Goal: Task Accomplishment & Management: Use online tool/utility

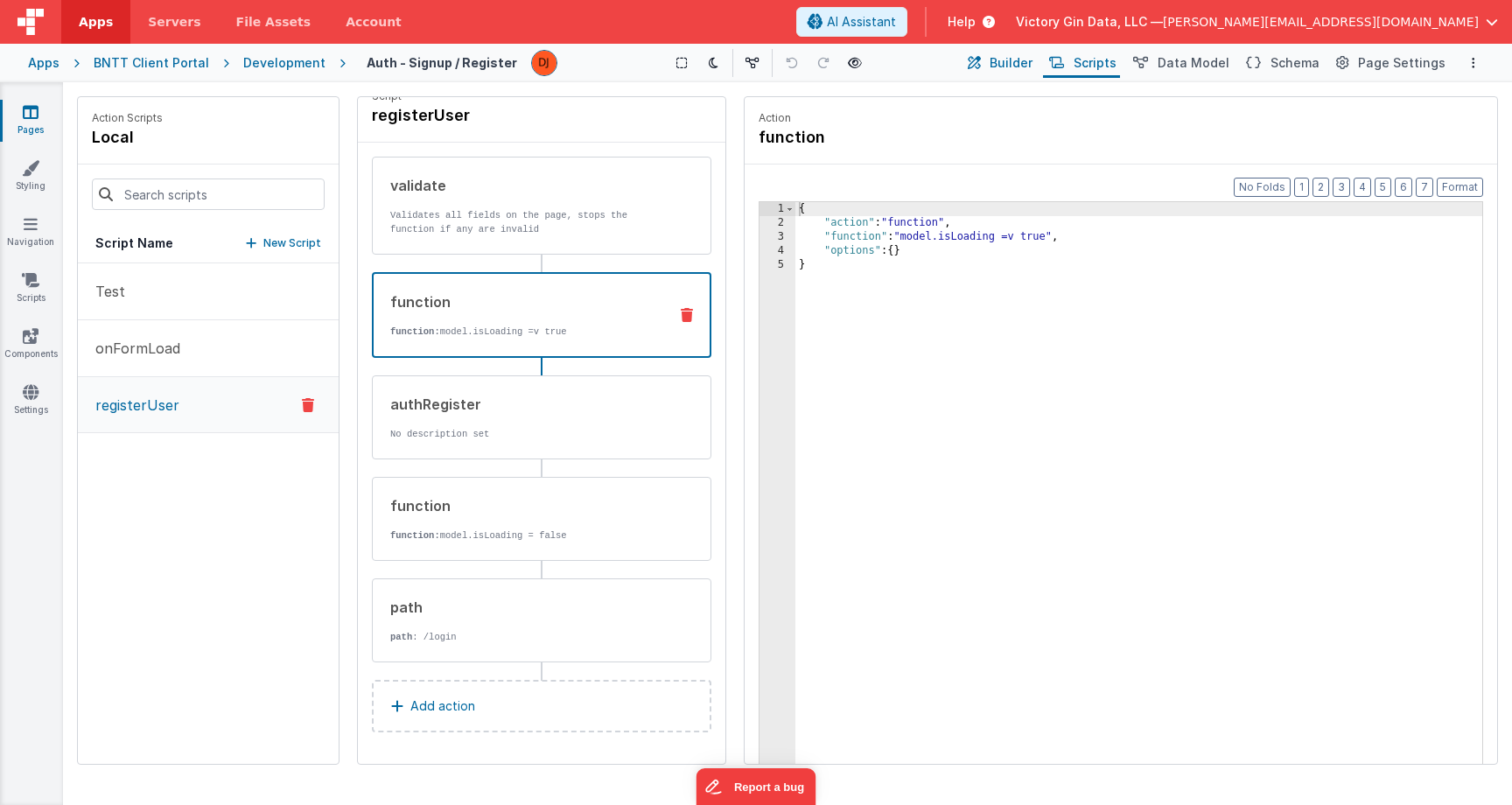
click at [1021, 73] on button "Builder" at bounding box center [999, 63] width 74 height 30
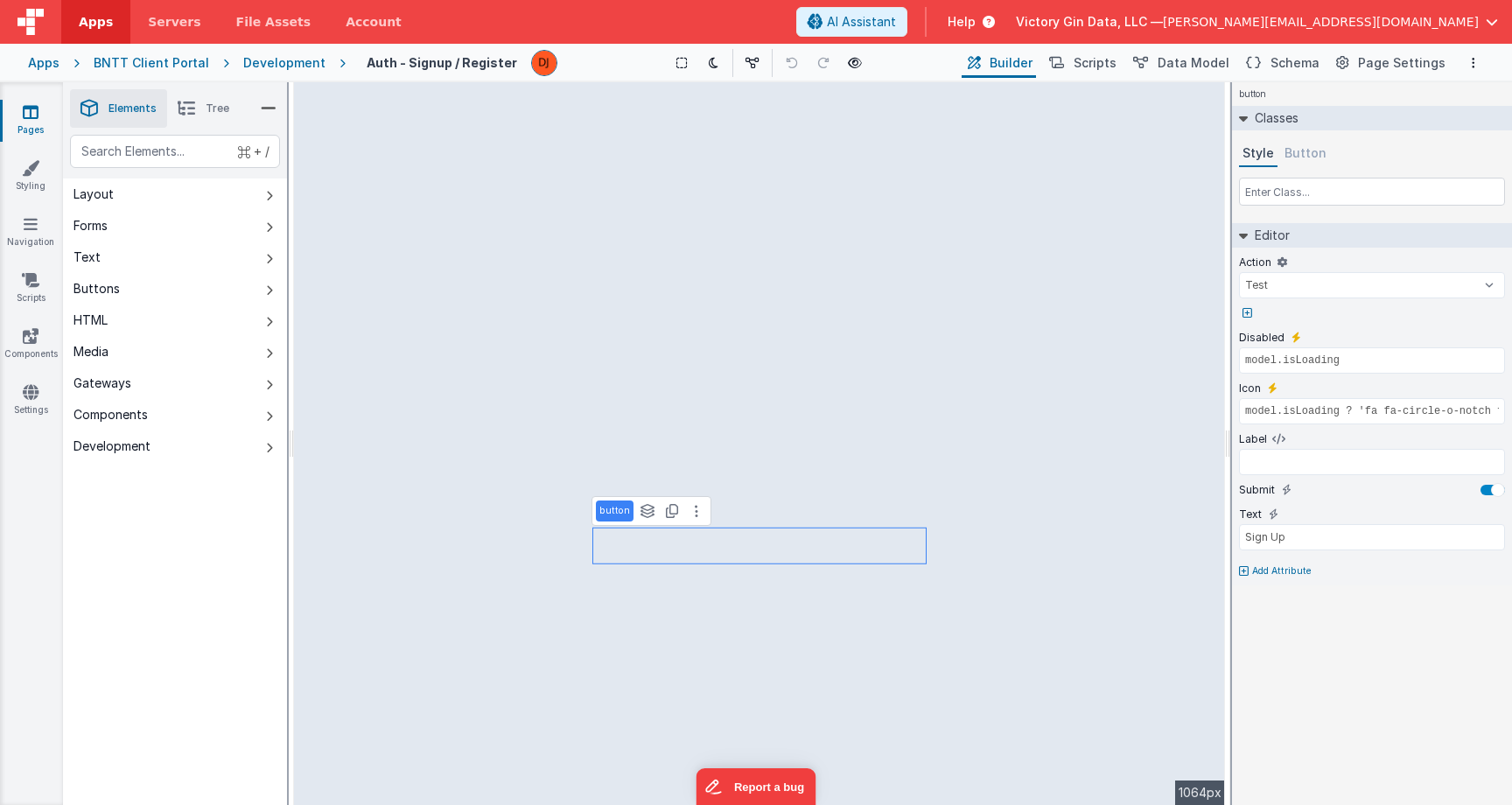
type input "Email"
type input "user.email"
select select "email"
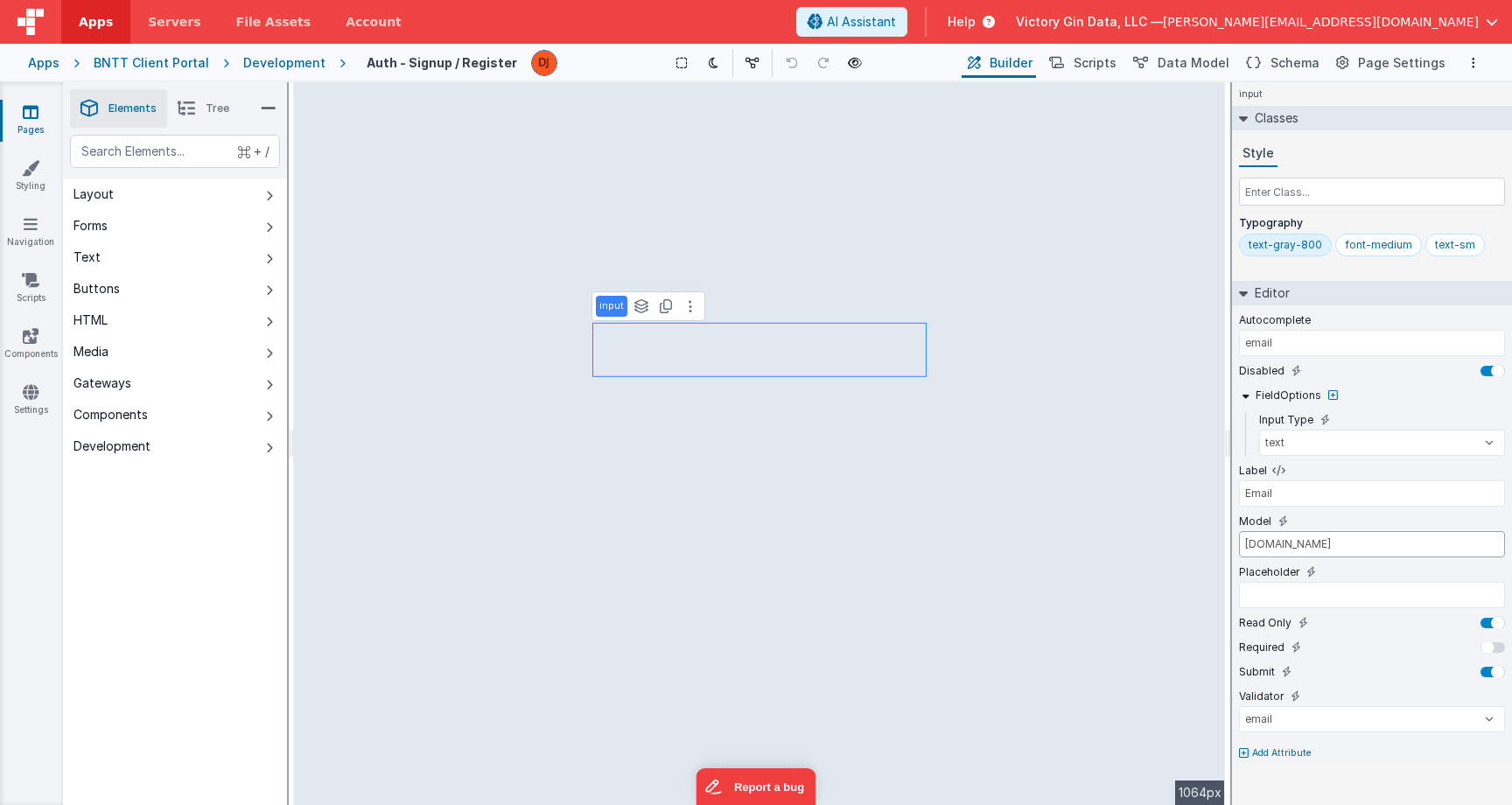
drag, startPoint x: 1257, startPoint y: 546, endPoint x: 1060, endPoint y: 546, distance: 197.0
click at [1239, 546] on input "user.email" at bounding box center [1372, 544] width 266 height 26
type input "email"
select select "string"
select select "password"
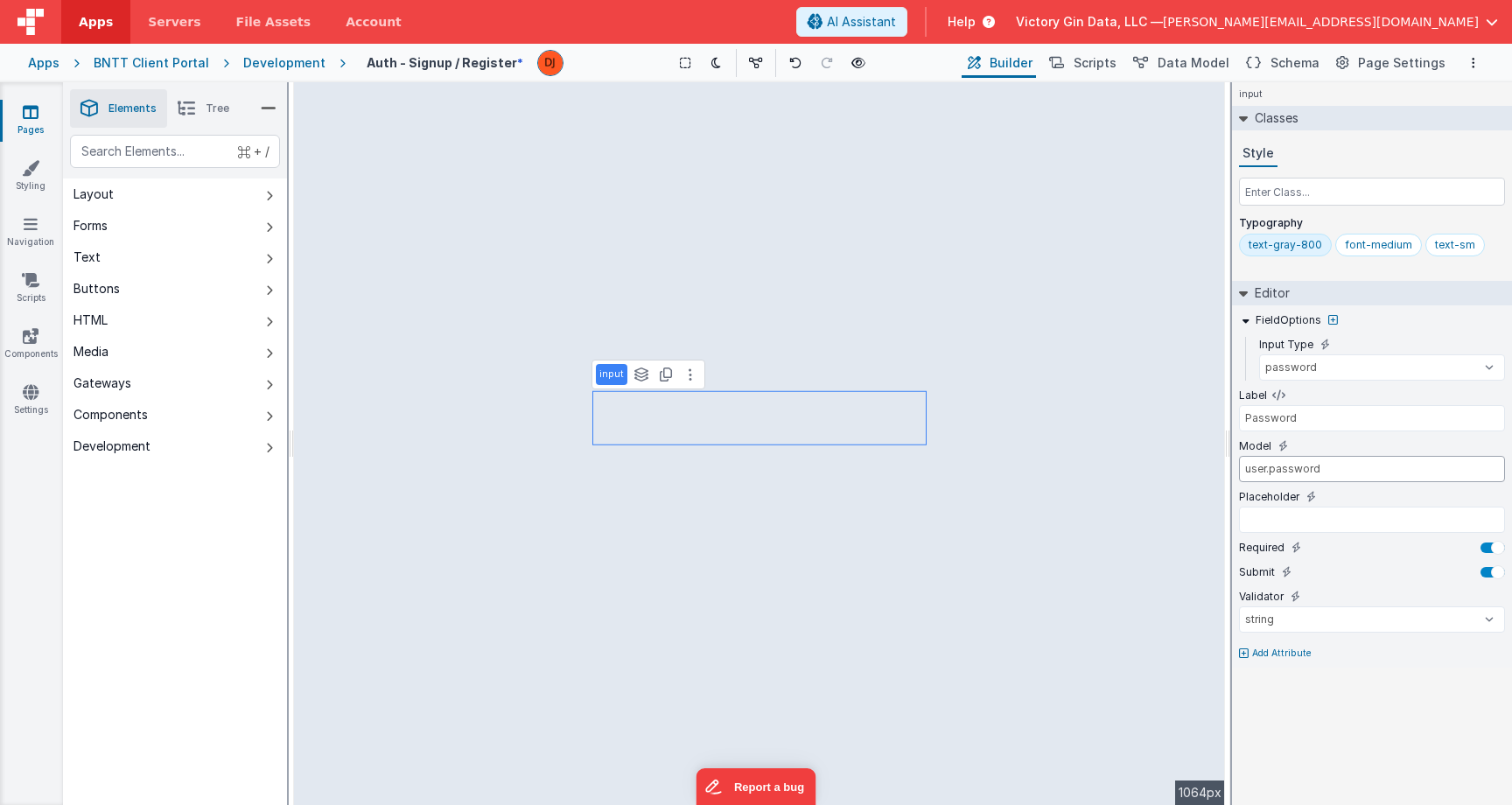
drag, startPoint x: 1270, startPoint y: 470, endPoint x: 1128, endPoint y: 470, distance: 142.0
click at [1239, 470] on input "user.password" at bounding box center [1372, 469] width 266 height 26
type input "password"
type input "user.passwordConfirm"
type input "Confirm Password"
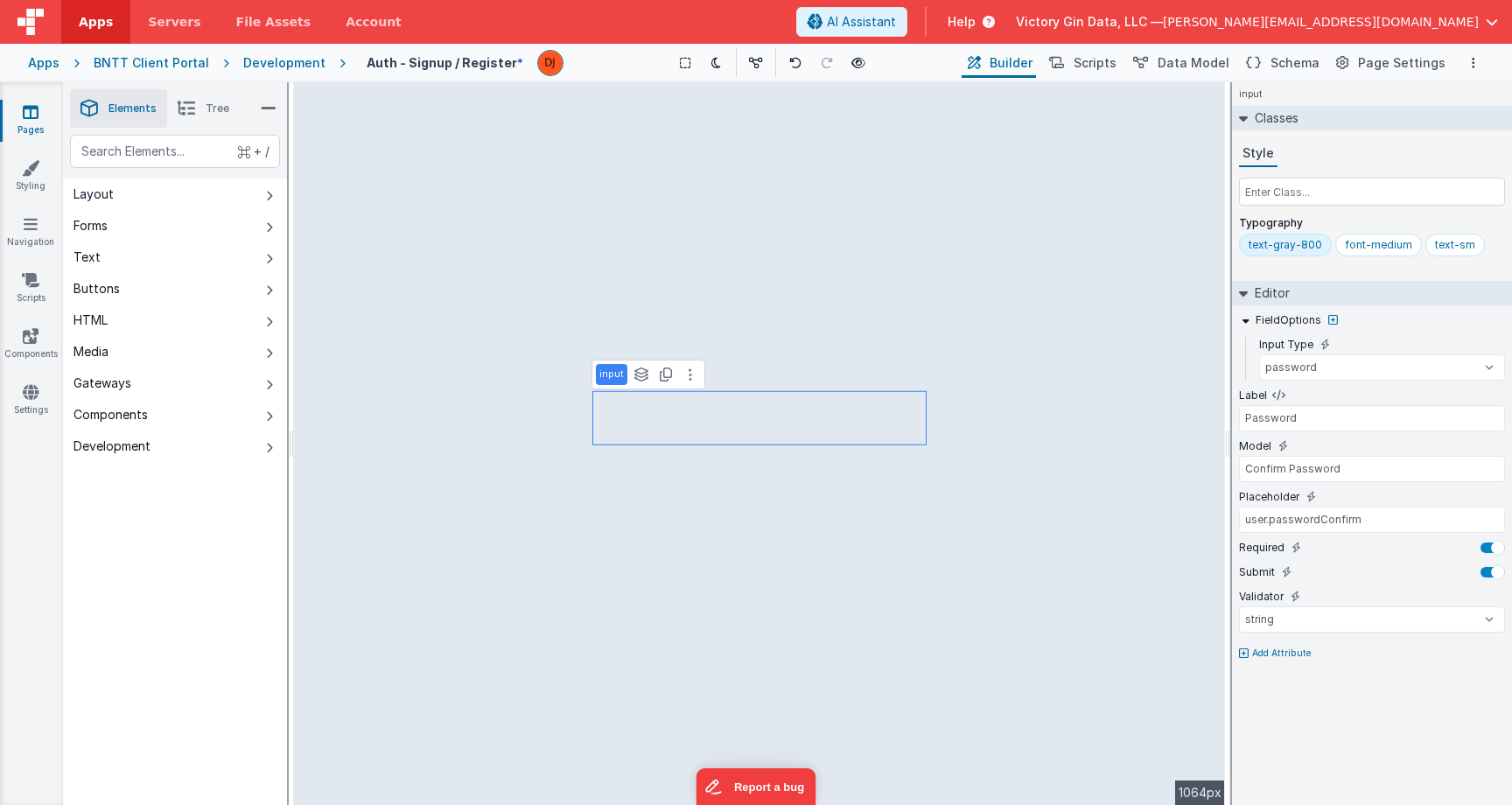
select select "calc"
select select "password"
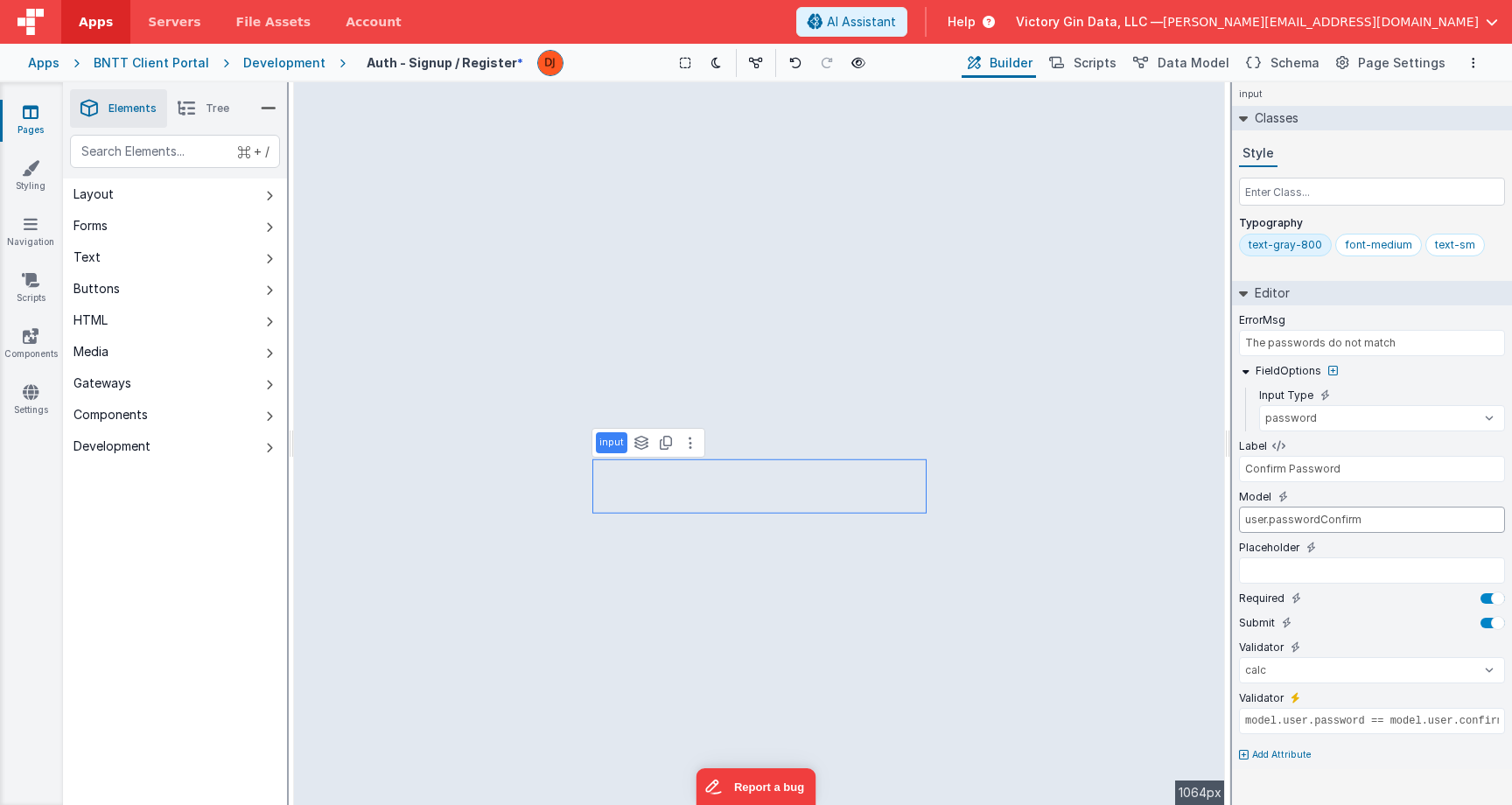
drag, startPoint x: 1272, startPoint y: 520, endPoint x: 1040, endPoint y: 519, distance: 232.0
click at [1239, 519] on input "user.passwordConfirm" at bounding box center [1372, 519] width 266 height 26
type input "passwordConfirm"
click at [1292, 60] on span "Schema" at bounding box center [1295, 63] width 49 height 18
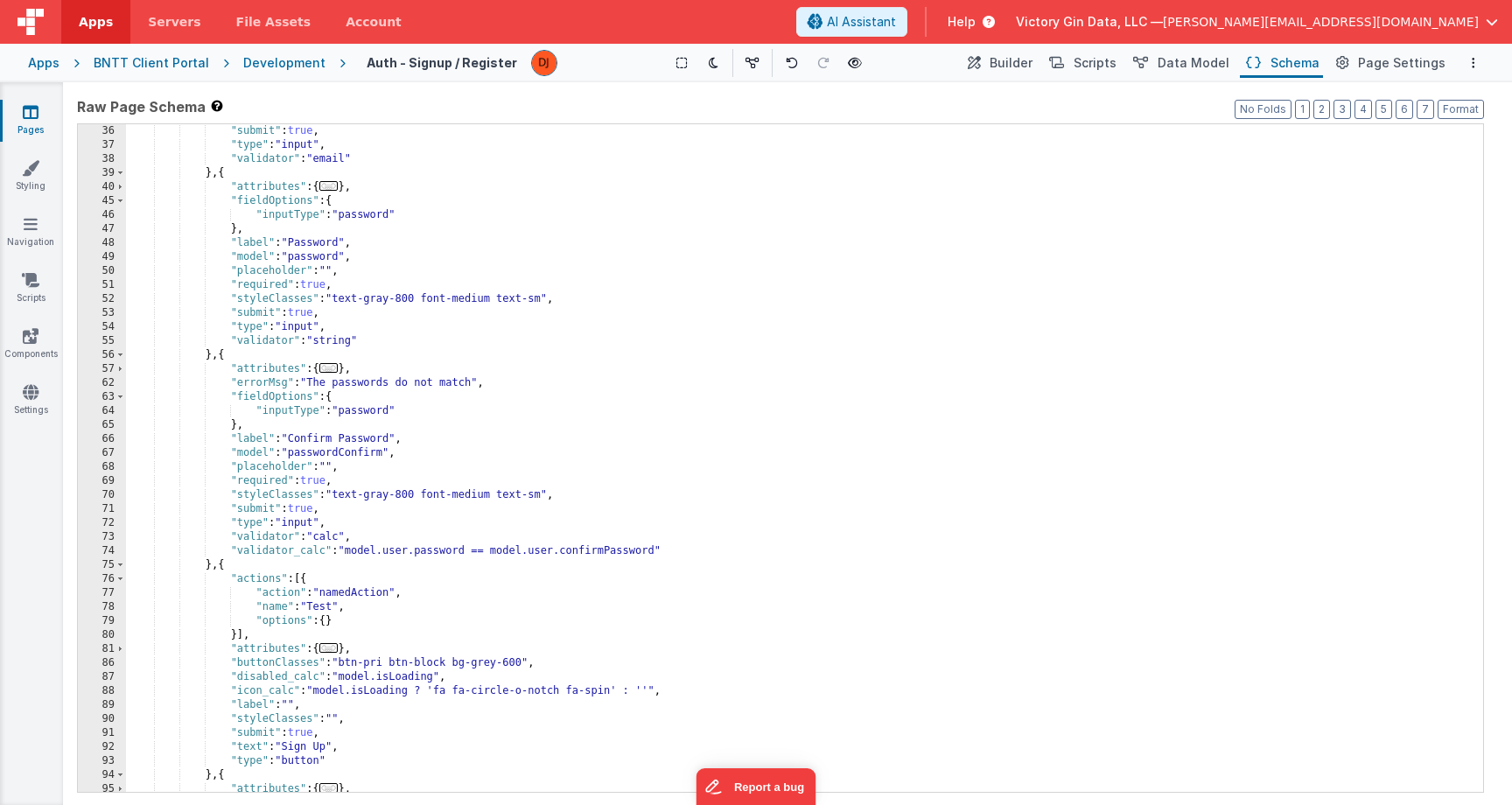
scroll to position [319, 0]
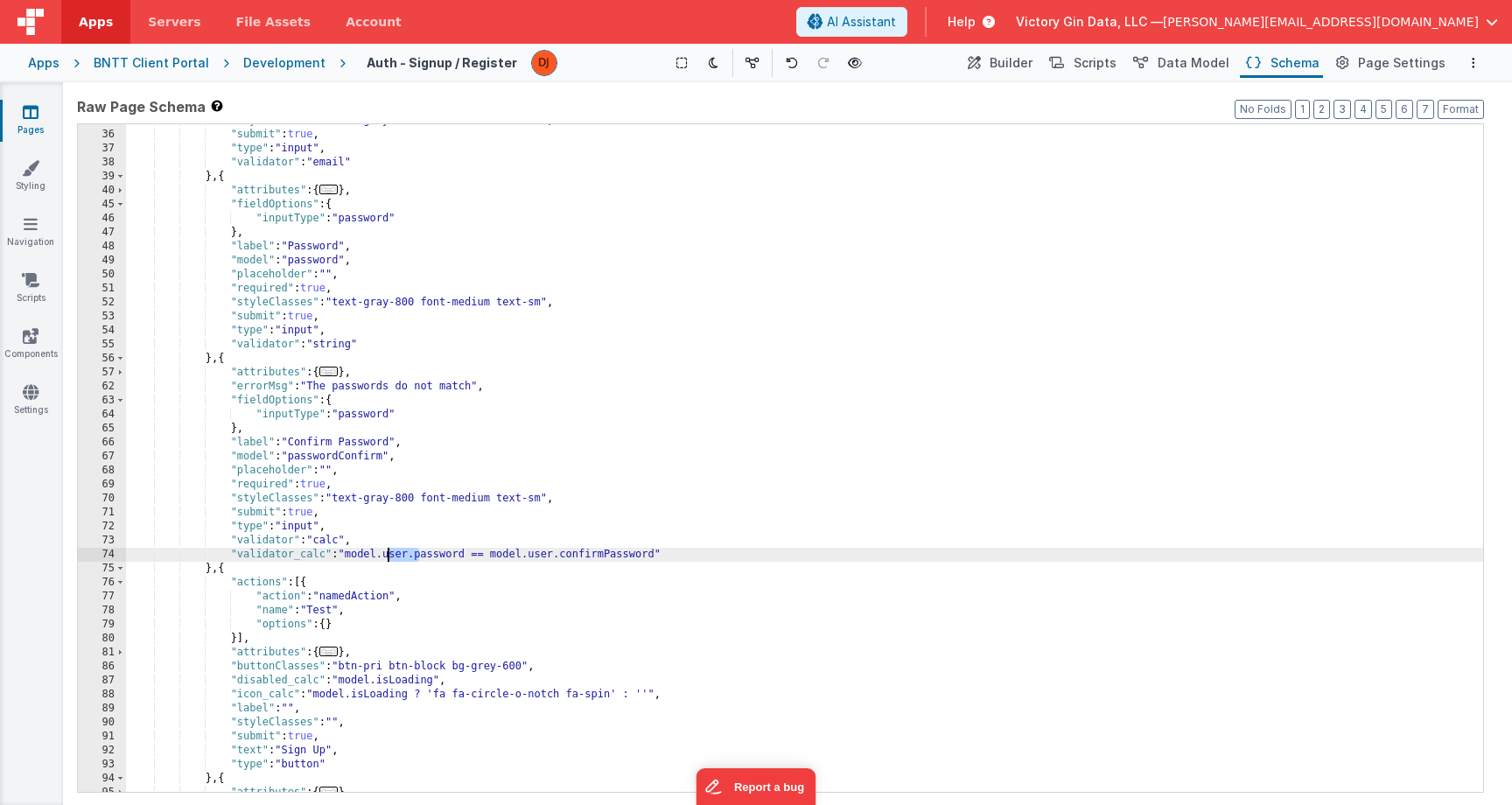
drag, startPoint x: 421, startPoint y: 556, endPoint x: 386, endPoint y: 556, distance: 35.0
click at [386, 556] on div ""styleClasses" : "text-gray-800 font-medium text-sm" , "submit" : true , "type"…" at bounding box center [804, 461] width 1357 height 696
drag, startPoint x: 532, startPoint y: 557, endPoint x: 501, endPoint y: 561, distance: 31.3
click at [501, 561] on div ""styleClasses" : "text-gray-800 font-medium text-sm" , "submit" : true , "type"…" at bounding box center [804, 461] width 1357 height 696
click at [24, 116] on icon at bounding box center [30, 112] width 16 height 18
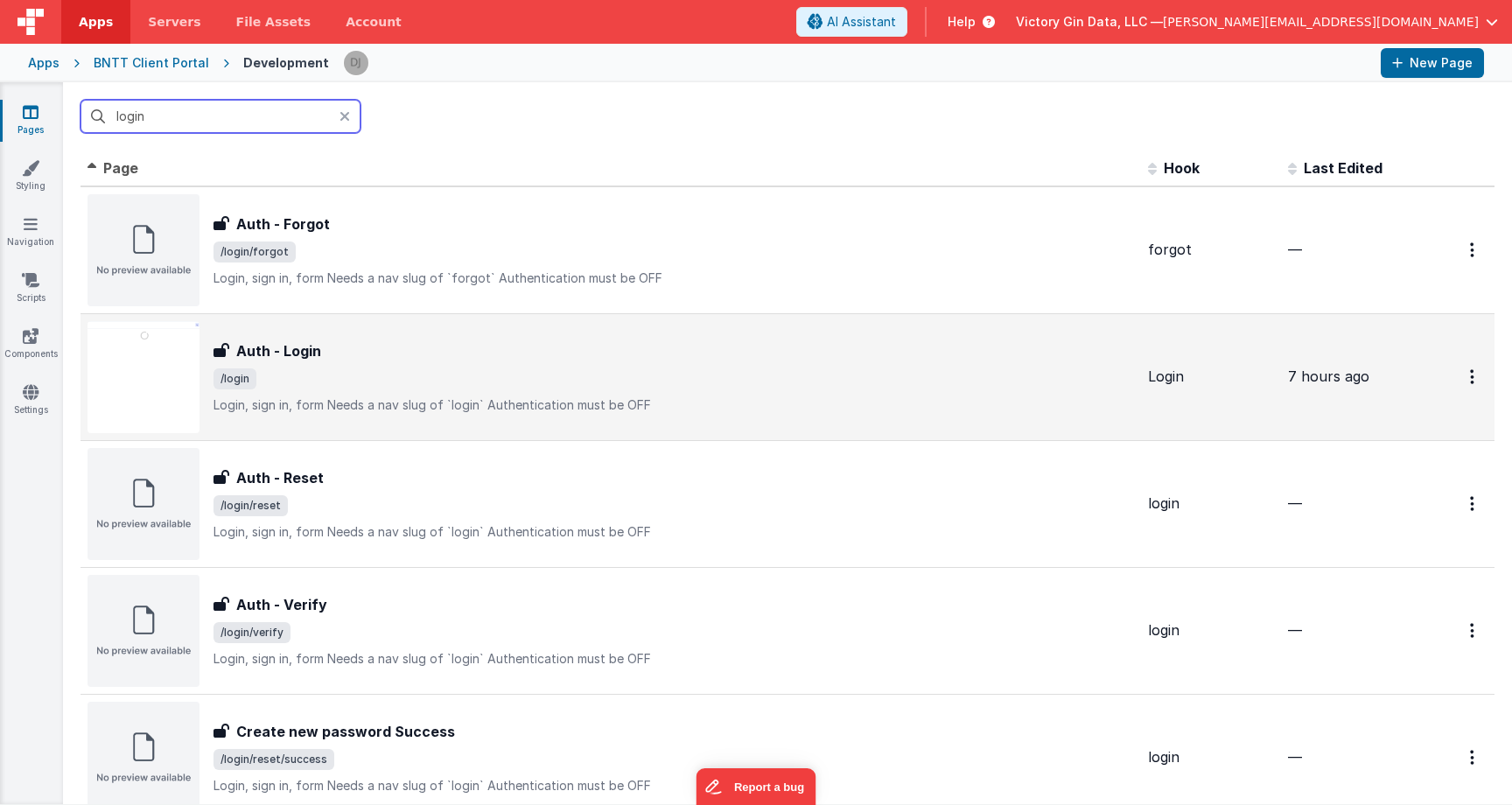
type input "login"
click at [399, 395] on div "Auth - Login Auth - Login /login Login, sign in, formNeeds a nav slug of `logi…" at bounding box center [674, 377] width 921 height 74
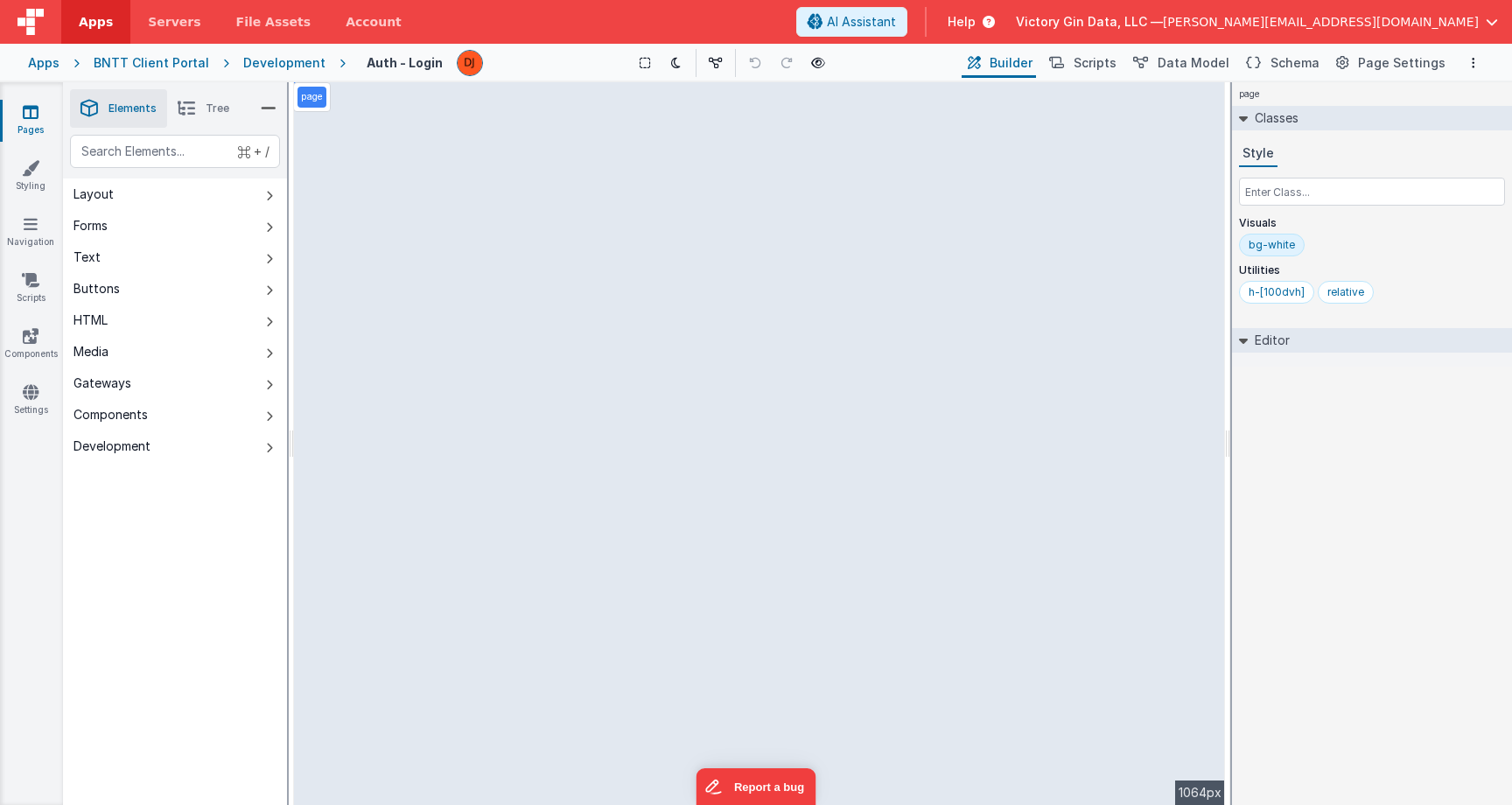
select select "email"
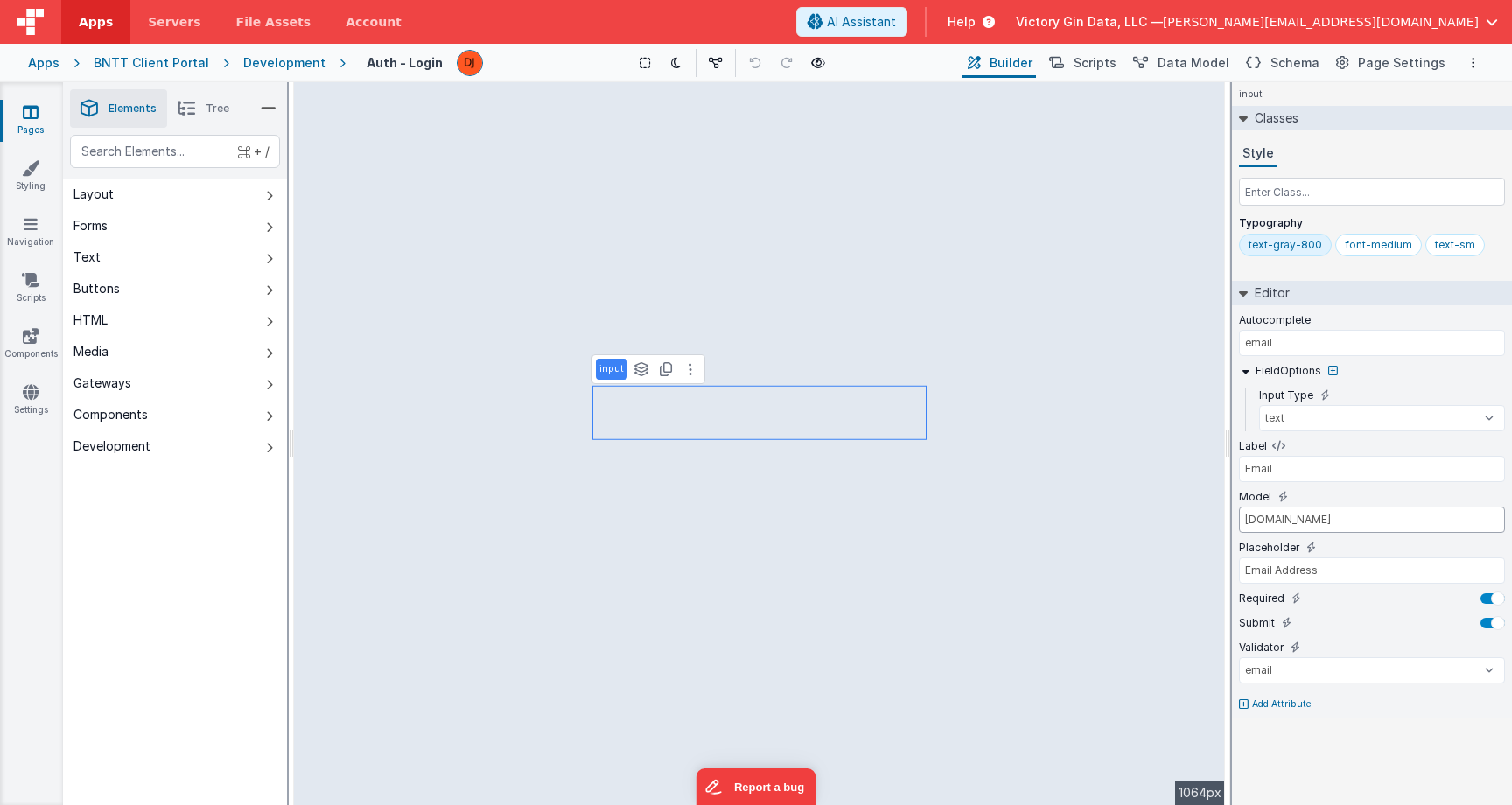
drag, startPoint x: 1272, startPoint y: 519, endPoint x: 1068, endPoint y: 502, distance: 204.7
click at [1239, 506] on input "user.email" at bounding box center [1372, 519] width 266 height 26
type input "user.password"
type input "current-password"
select select "password"
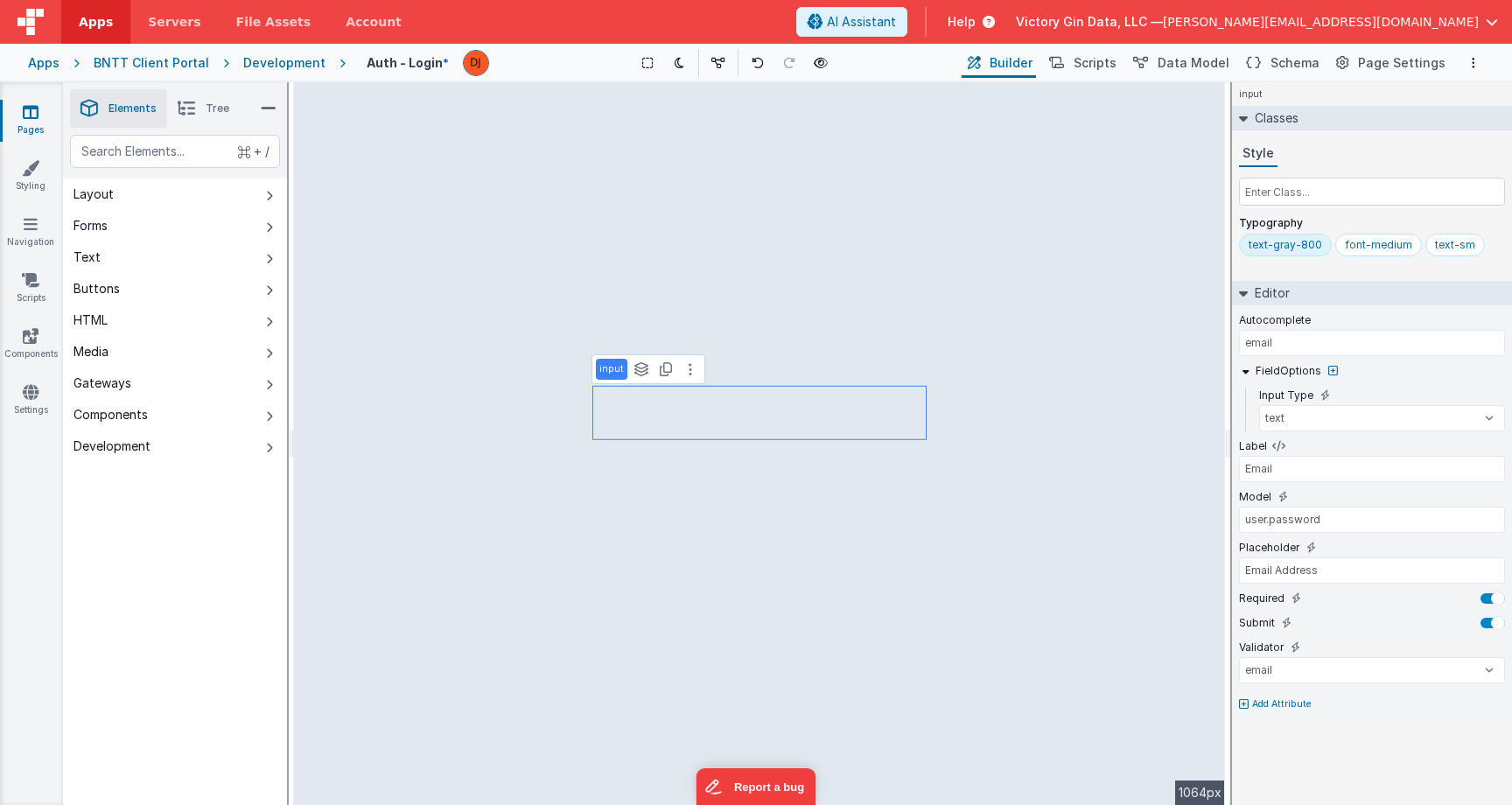
type input "Password"
select select "string"
drag, startPoint x: 1272, startPoint y: 522, endPoint x: 1177, endPoint y: 522, distance: 95.0
click at [1239, 522] on input "user.password" at bounding box center [1372, 519] width 266 height 26
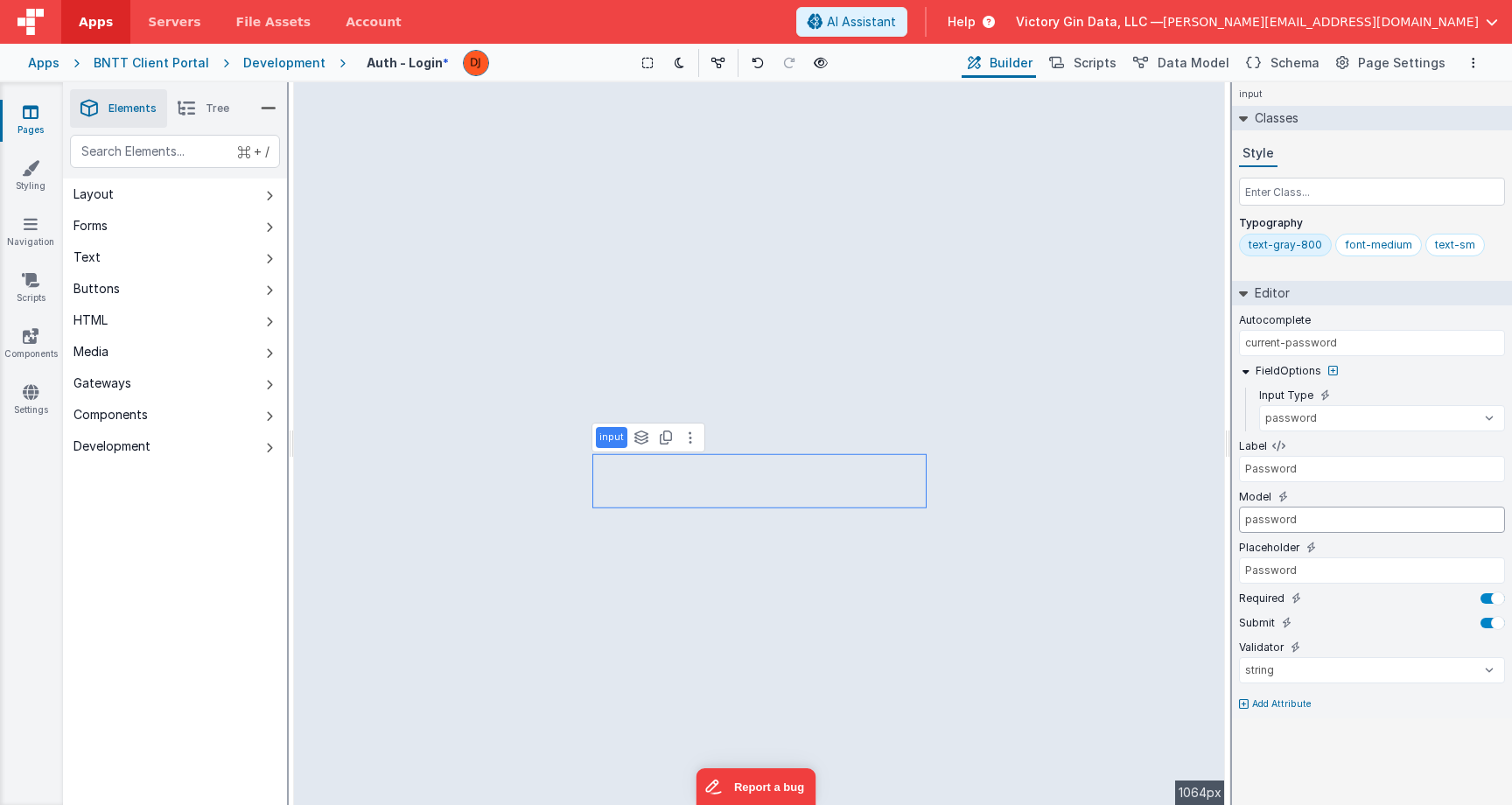
type input "password"
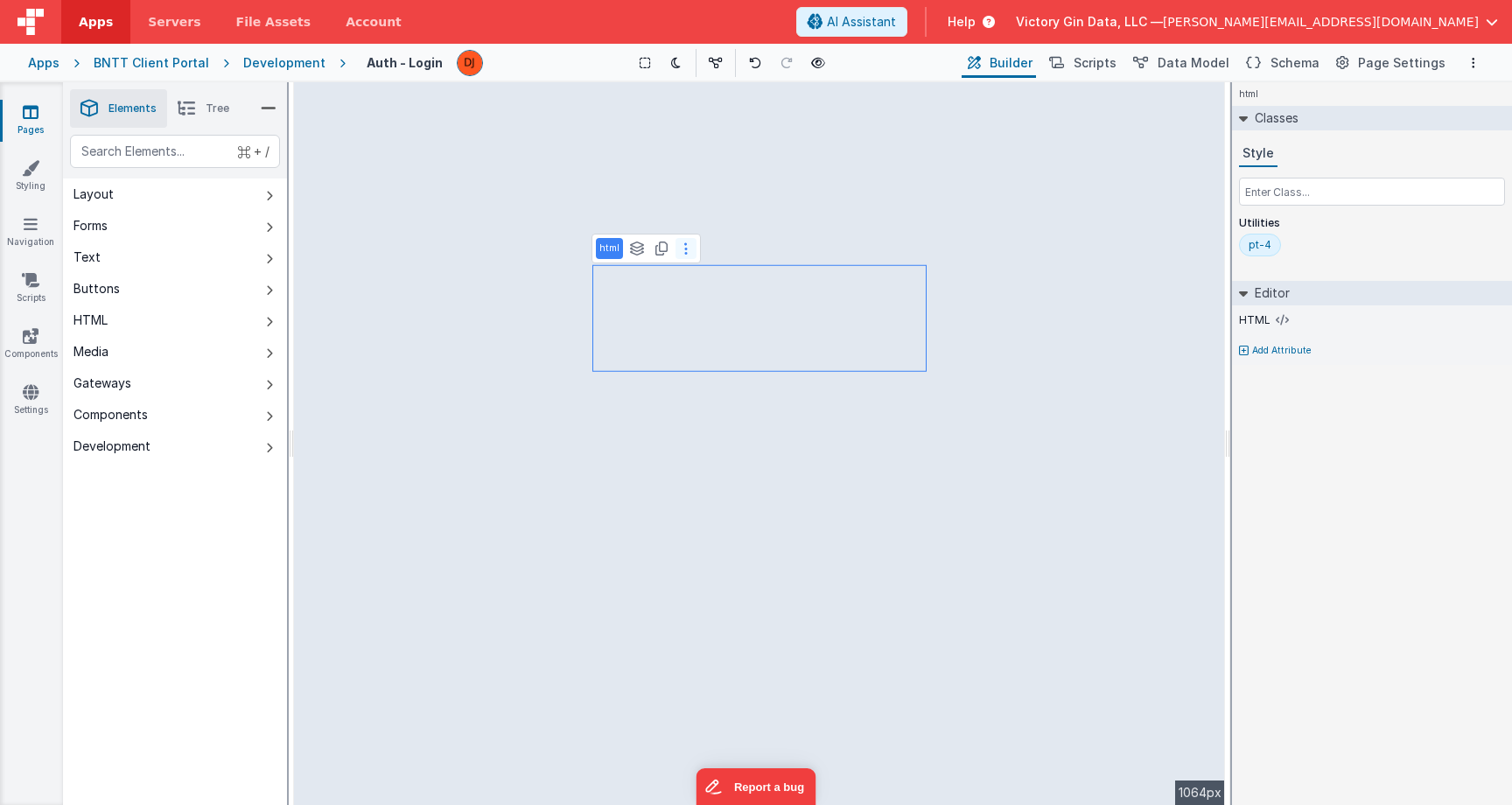
click at [687, 247] on button at bounding box center [686, 249] width 21 height 21
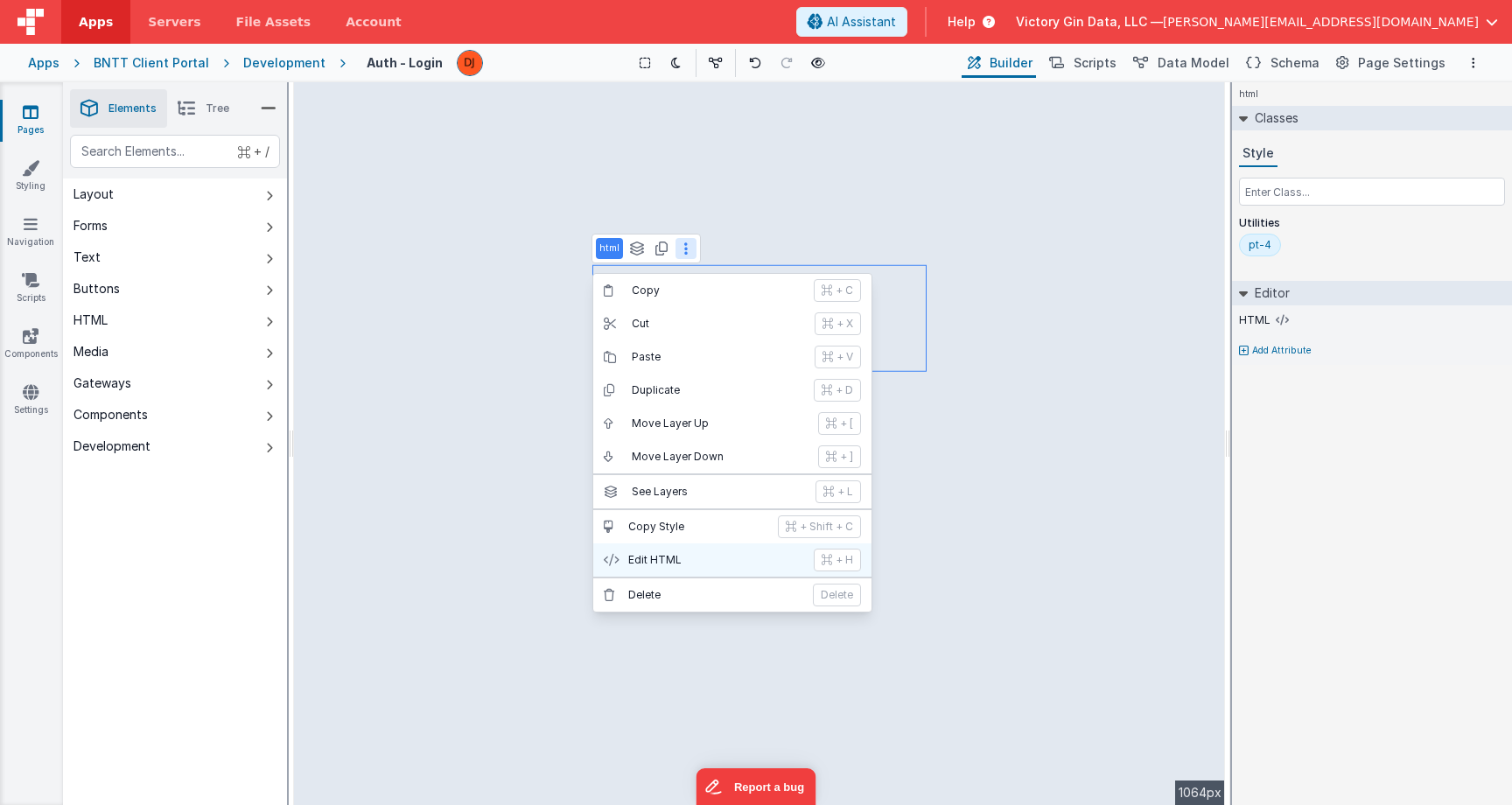
click at [697, 557] on p "Edit HTML" at bounding box center [715, 559] width 175 height 14
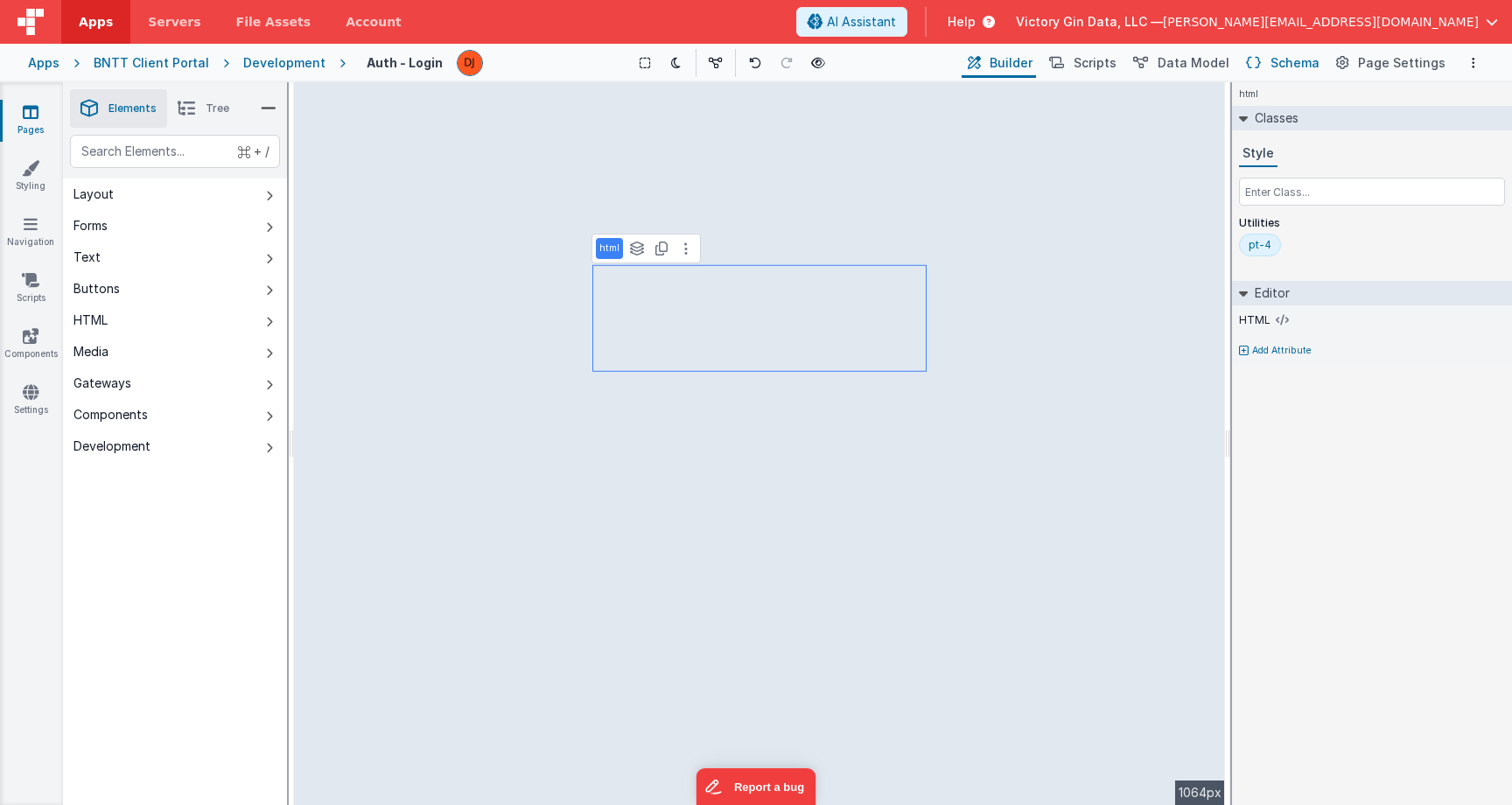
click at [1307, 63] on span "Schema" at bounding box center [1295, 63] width 49 height 18
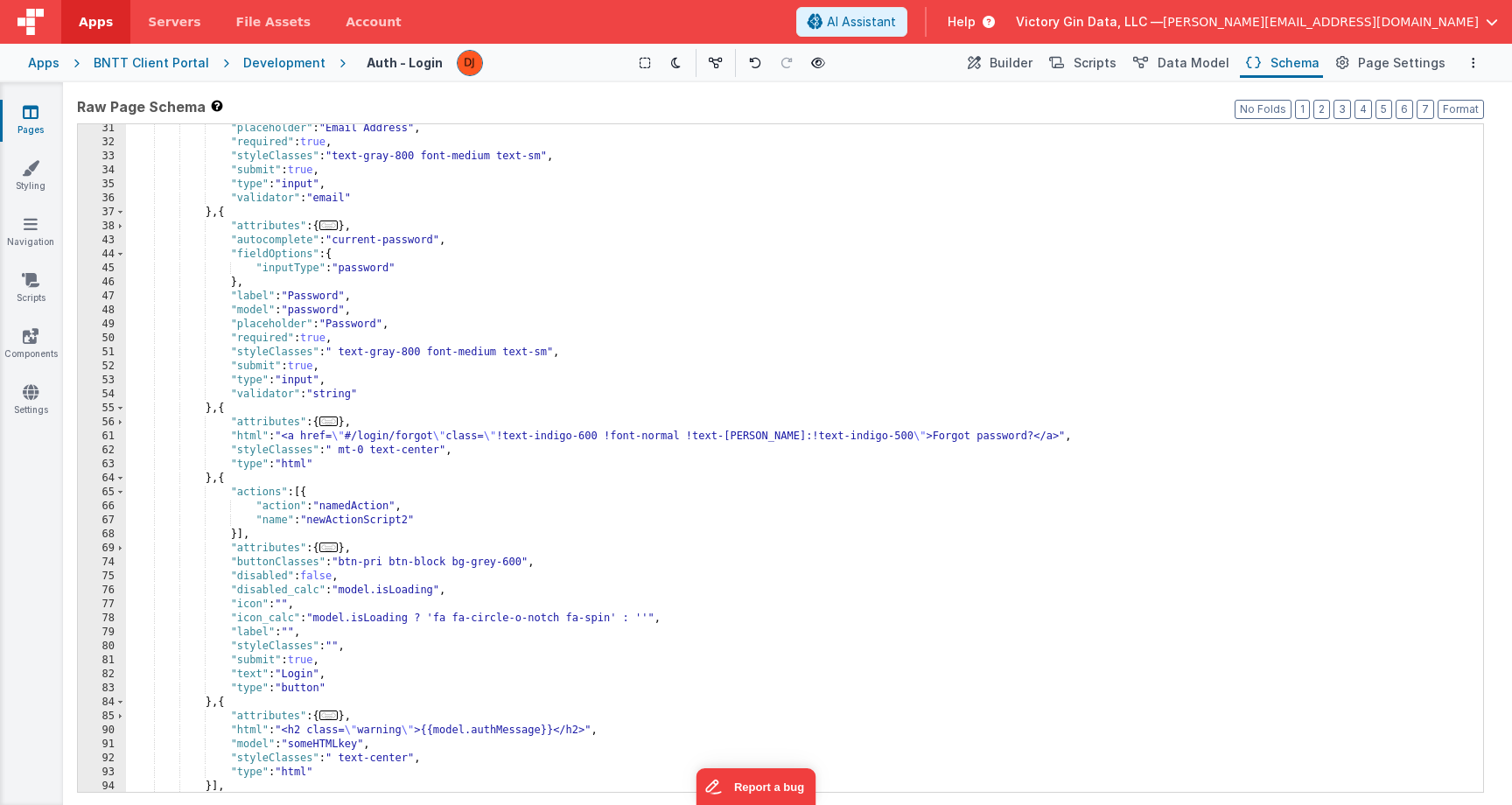
scroll to position [261, 0]
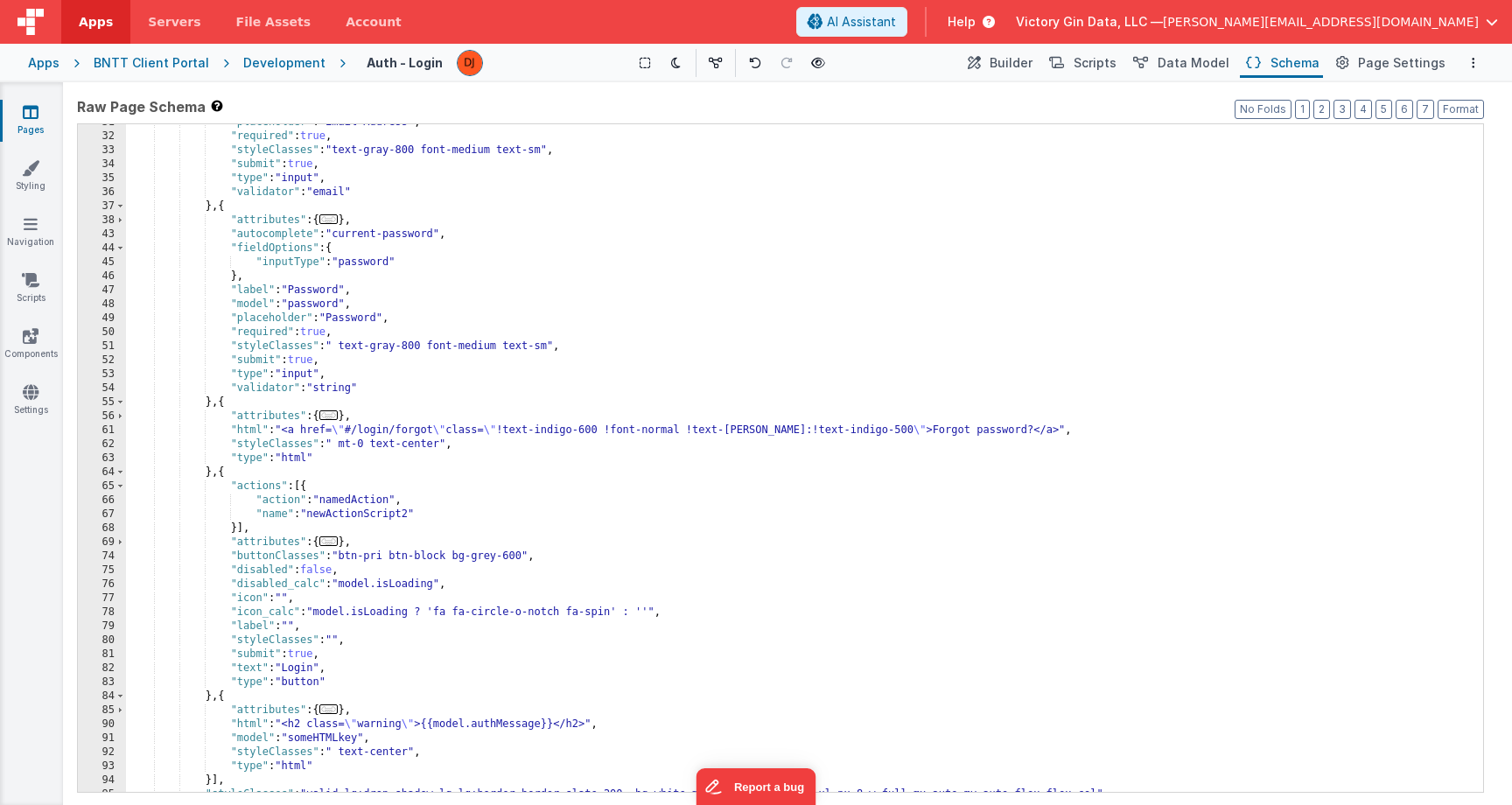
click at [425, 588] on div ""placeholder" : "Email Address" , "required" : true , "styleClasses" : "text-gr…" at bounding box center [804, 463] width 1357 height 696
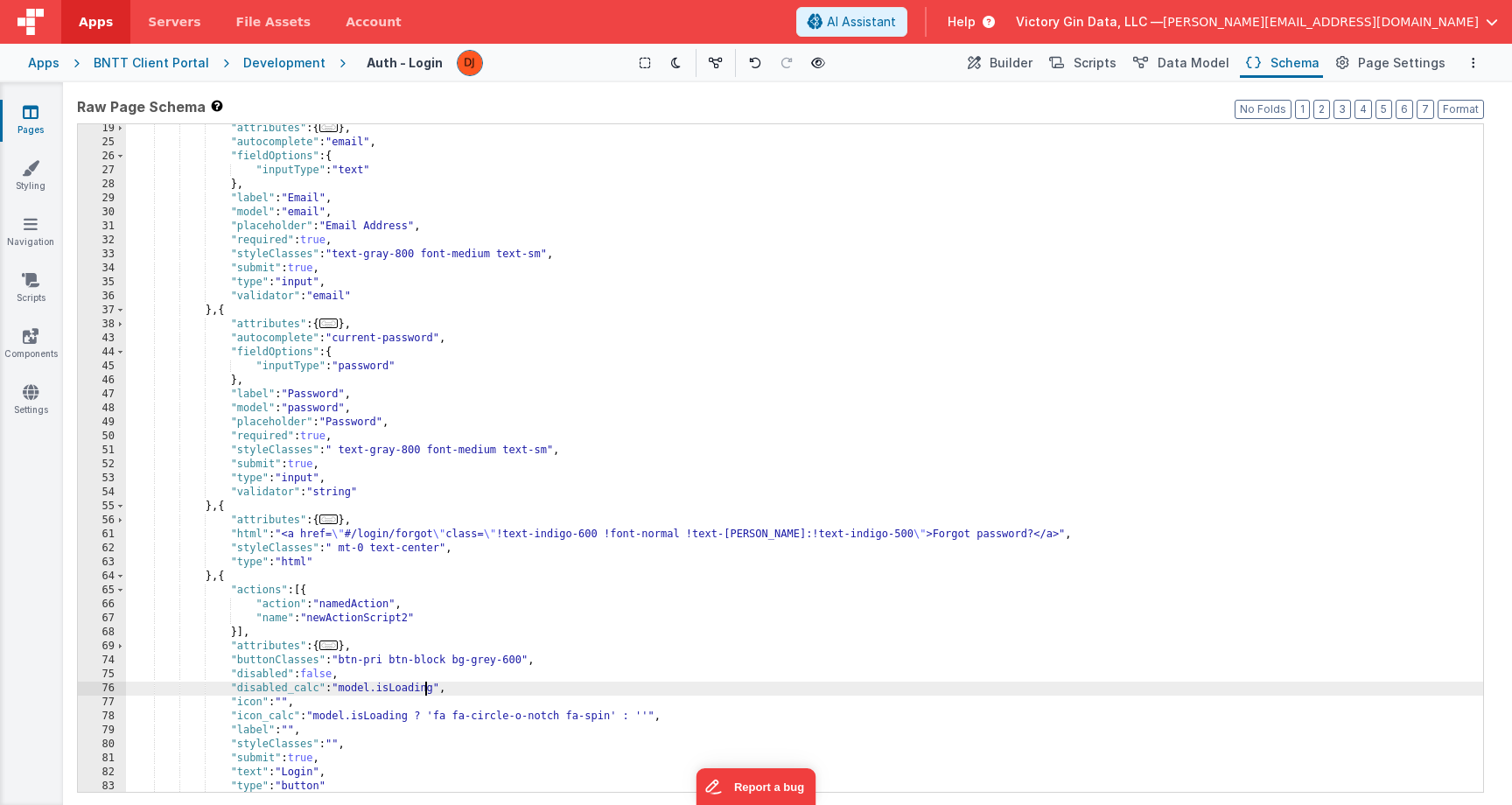
scroll to position [0, 0]
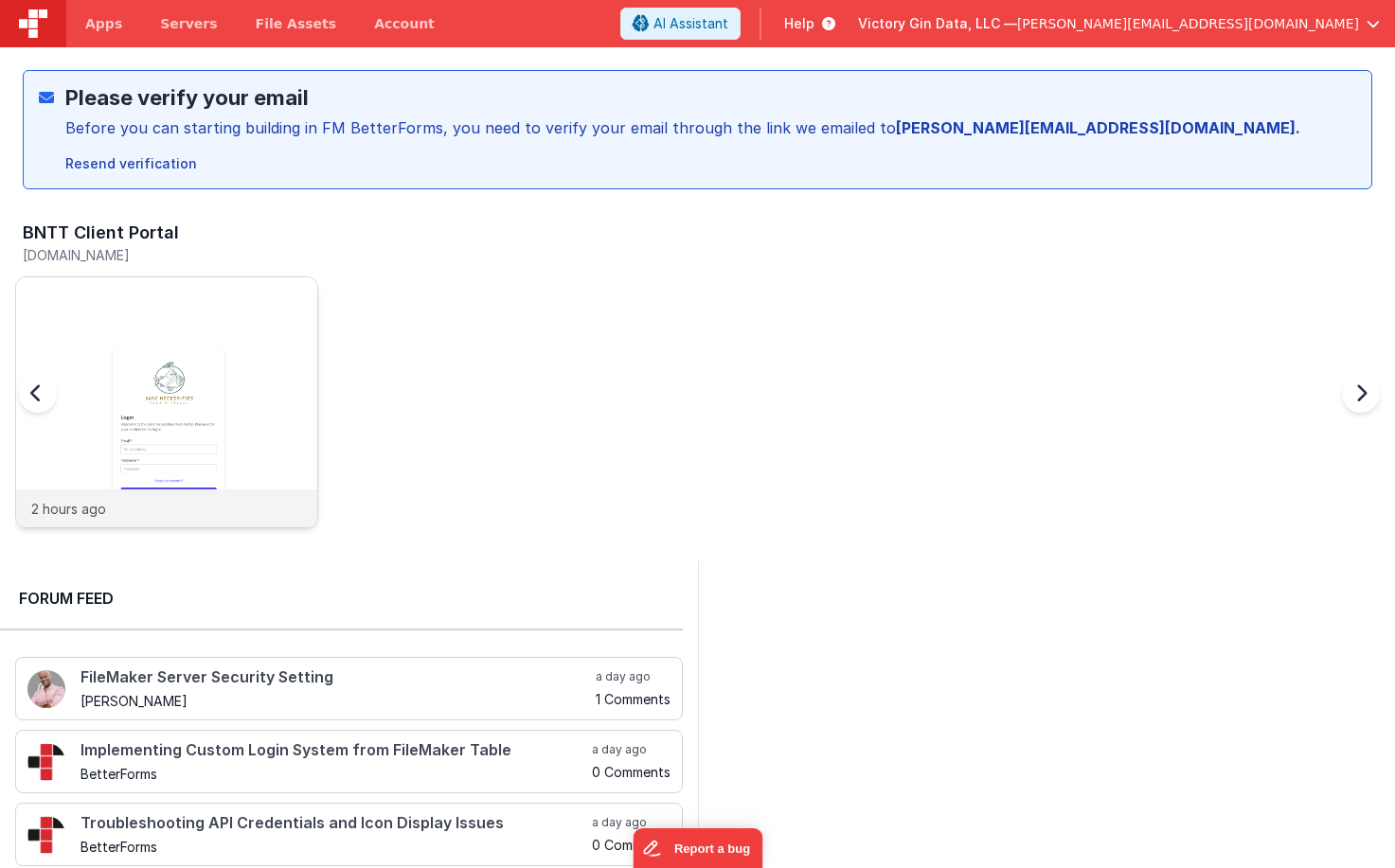
click at [248, 443] on img at bounding box center [166, 427] width 301 height 301
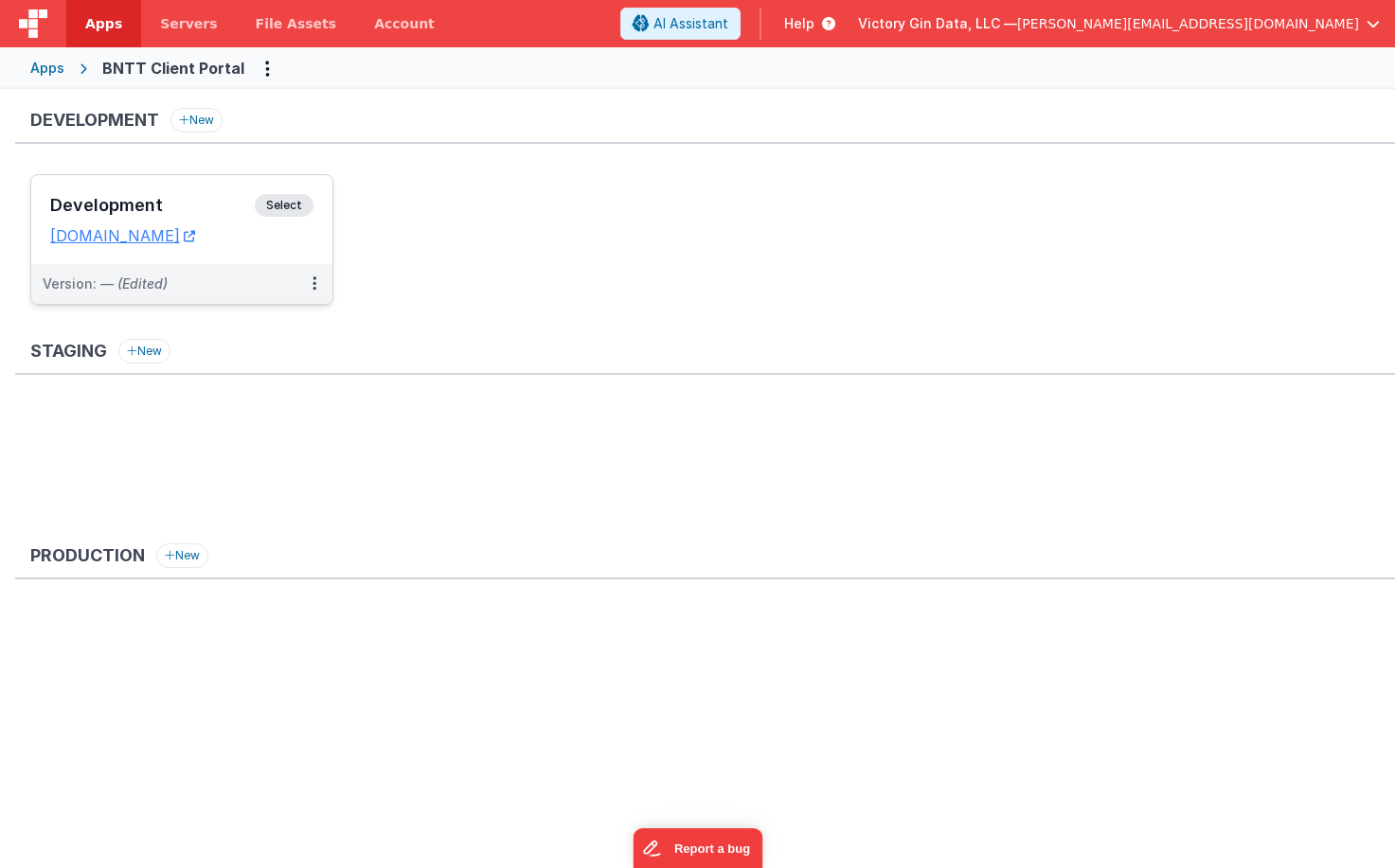
click at [220, 206] on h3 "Development" at bounding box center [152, 205] width 205 height 19
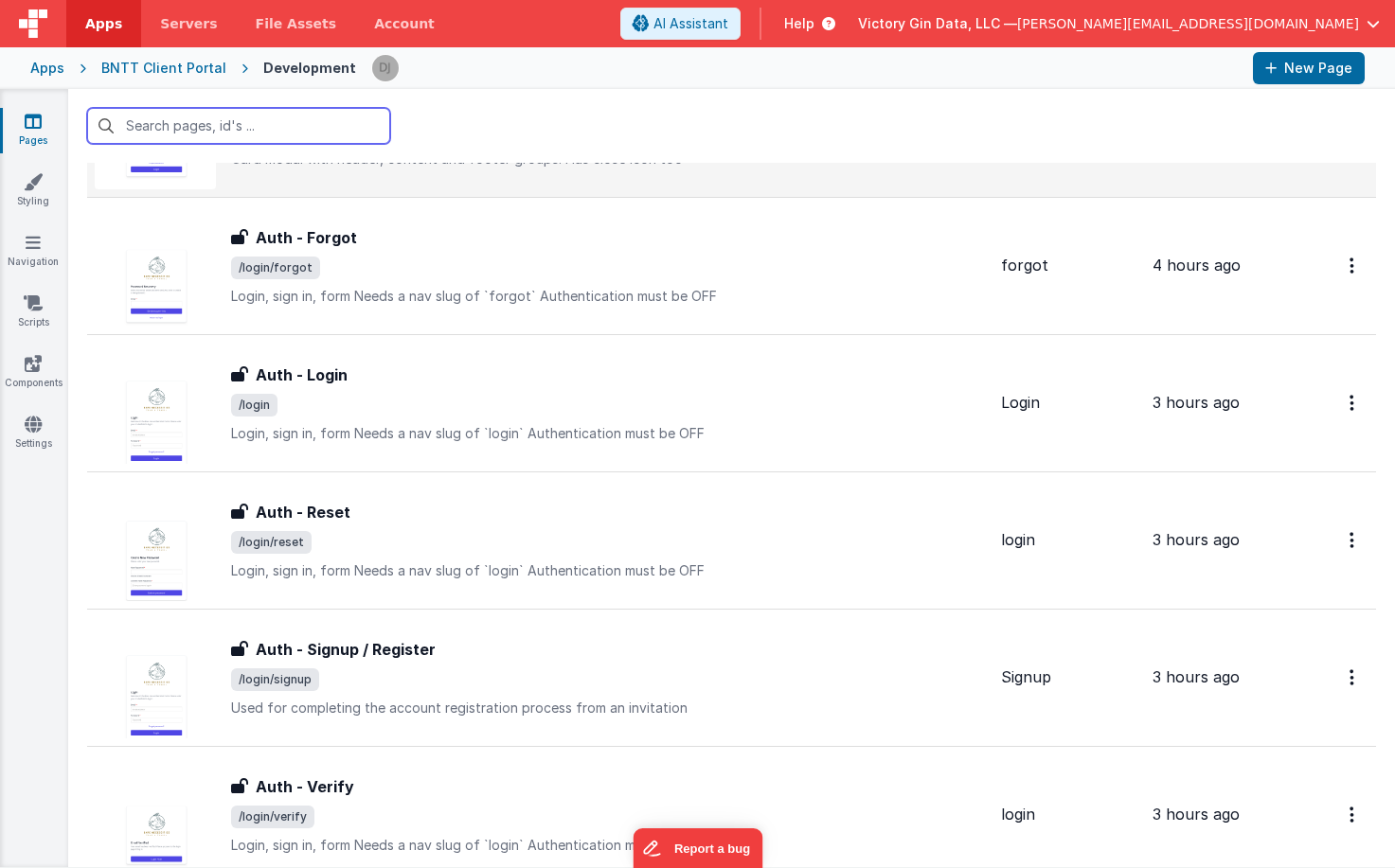
scroll to position [296, 0]
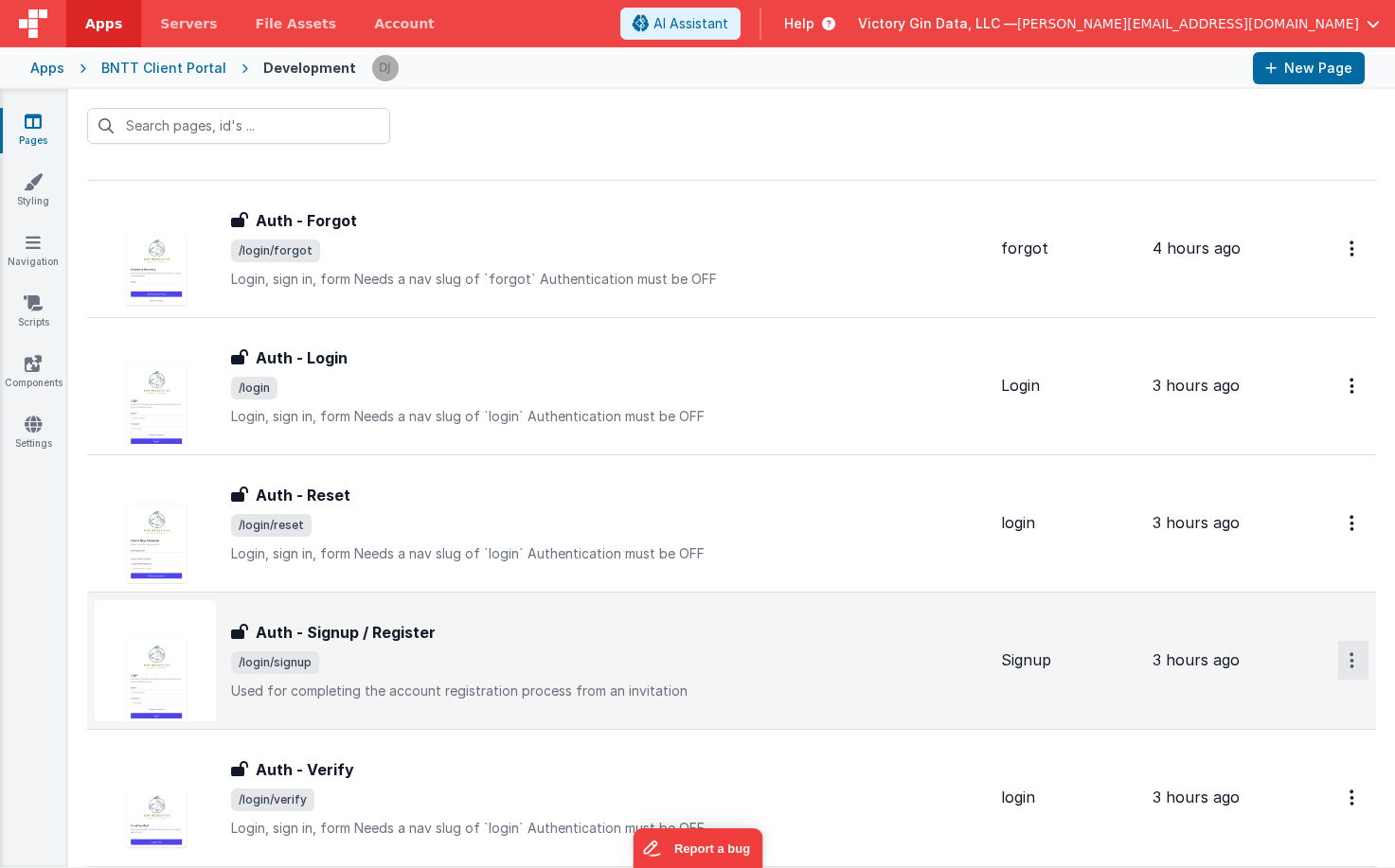
click at [1350, 664] on icon "Options" at bounding box center [1351, 660] width 5 height 16
click at [1280, 752] on link "Preview" at bounding box center [1284, 738] width 167 height 34
click at [427, 632] on h3 "Auth - Signup / Register" at bounding box center [346, 632] width 180 height 23
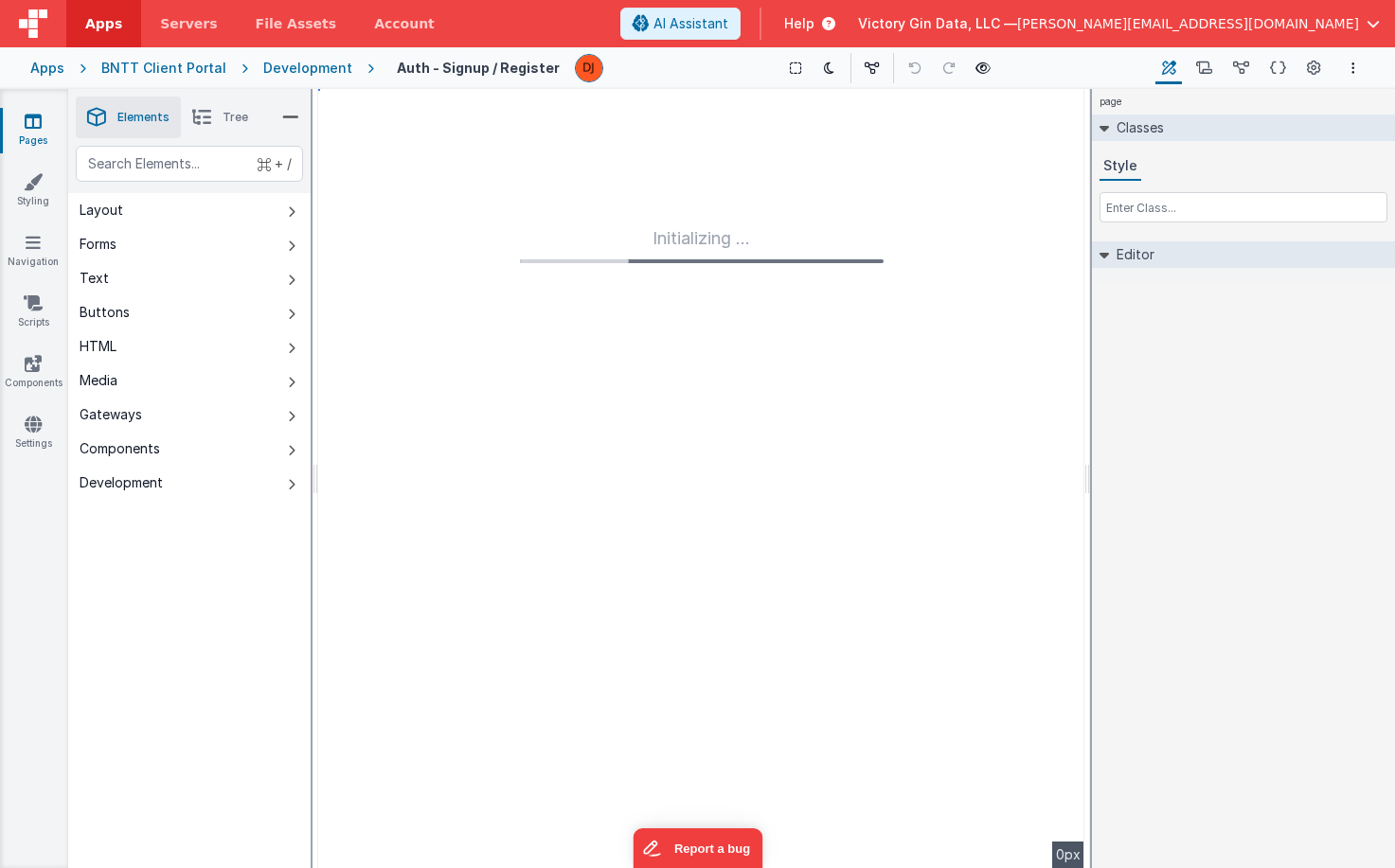
click at [530, 327] on div "Initializing ..." at bounding box center [701, 478] width 766 height 779
click at [38, 179] on icon at bounding box center [33, 181] width 19 height 19
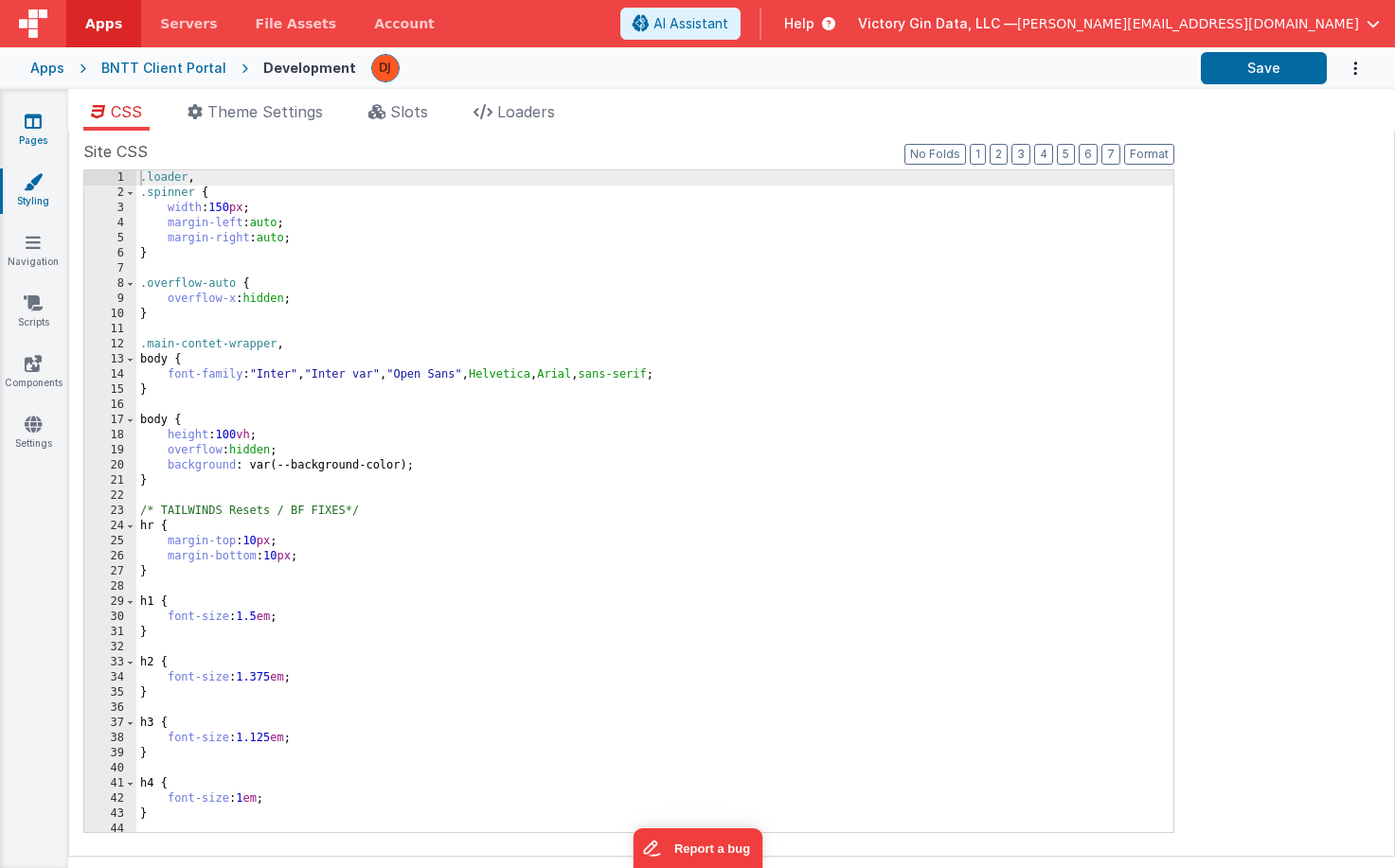
click at [25, 126] on icon at bounding box center [33, 121] width 17 height 19
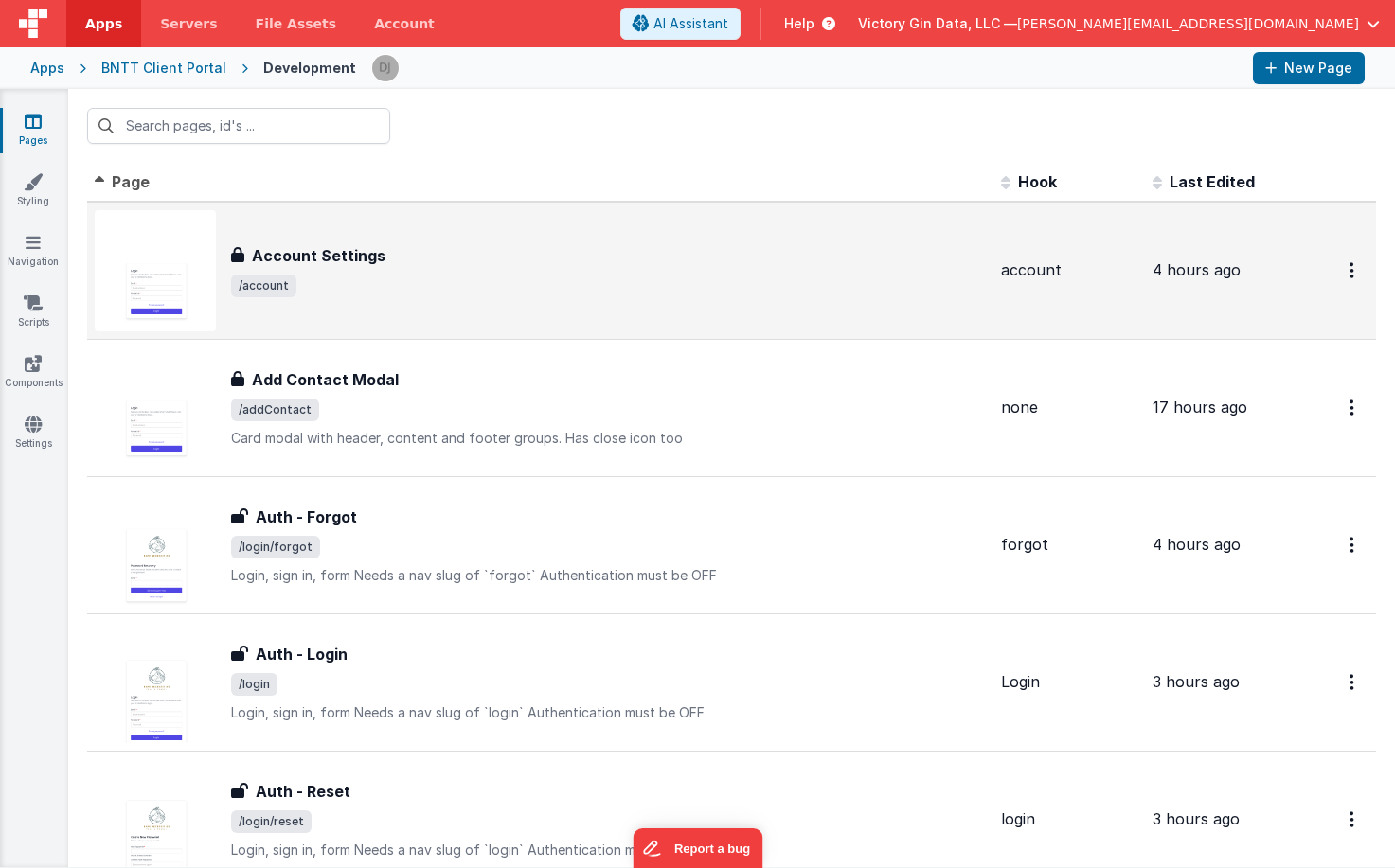
click at [404, 244] on div "Account Settings Account Settings /account" at bounding box center [540, 270] width 891 height 121
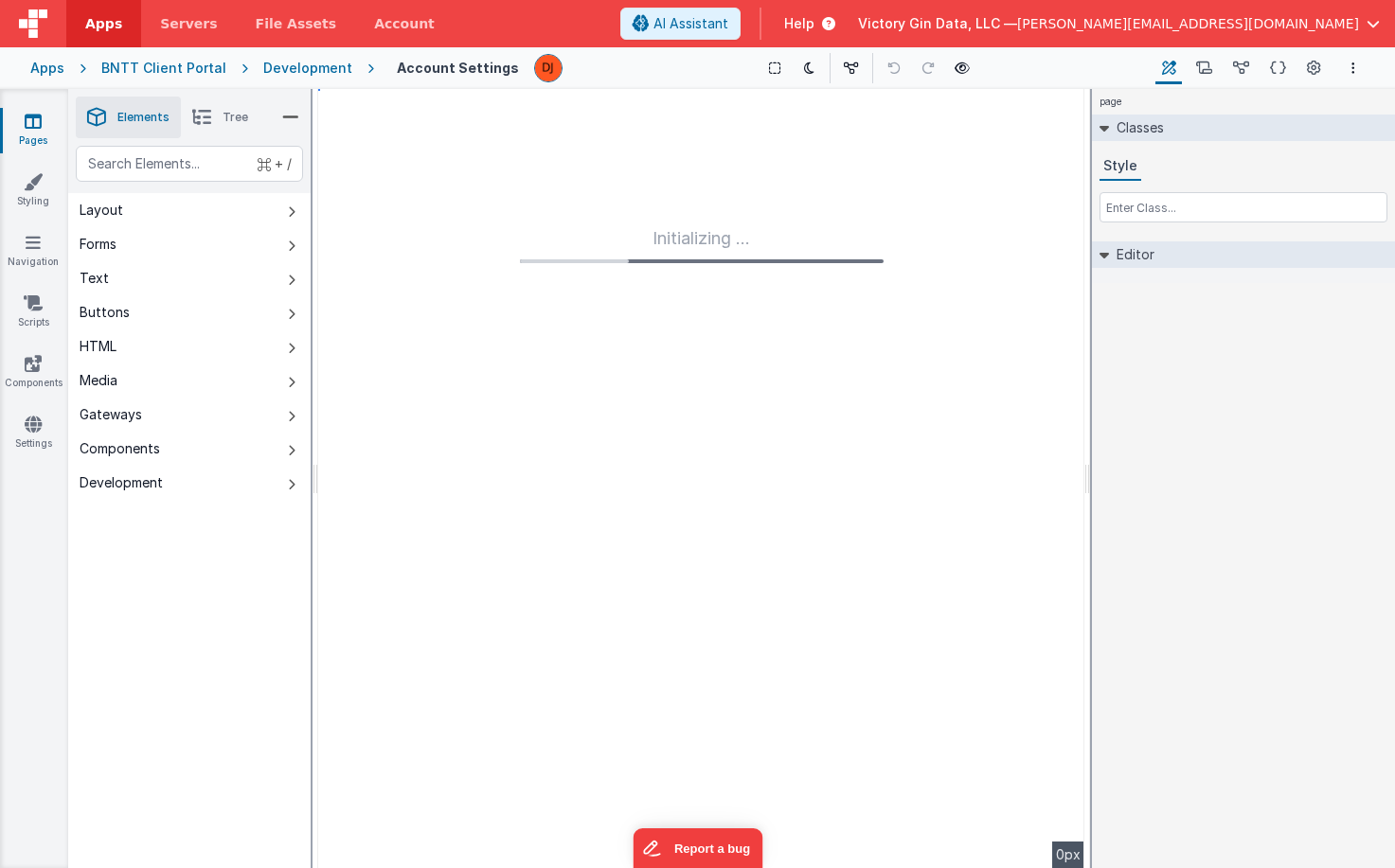
click at [602, 212] on div "Initializing ..." at bounding box center [701, 478] width 766 height 779
click at [36, 124] on icon at bounding box center [33, 121] width 17 height 19
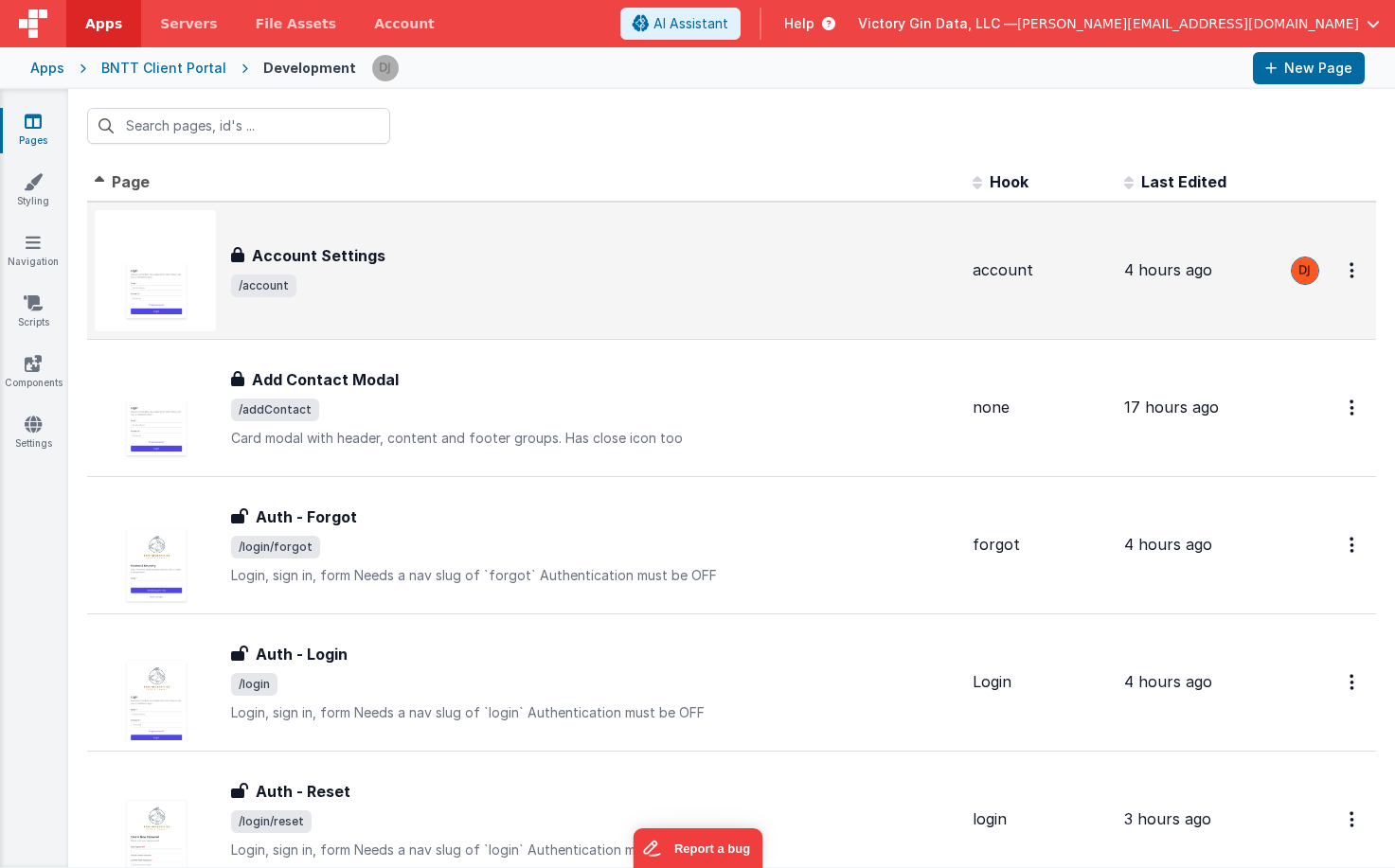
click at [392, 247] on div "Account Settings" at bounding box center [594, 255] width 726 height 23
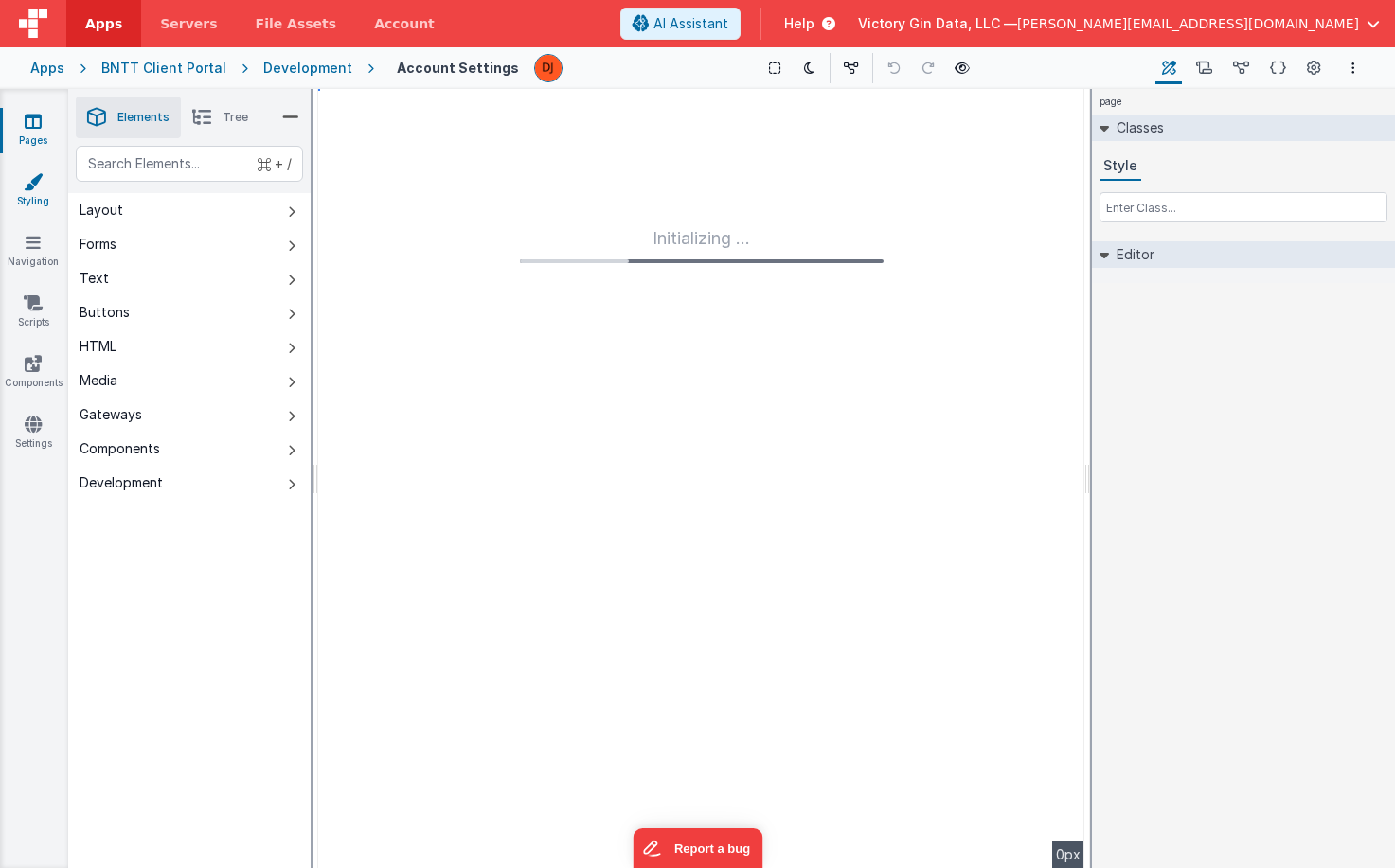
click at [39, 195] on link "Styling" at bounding box center [33, 191] width 68 height 38
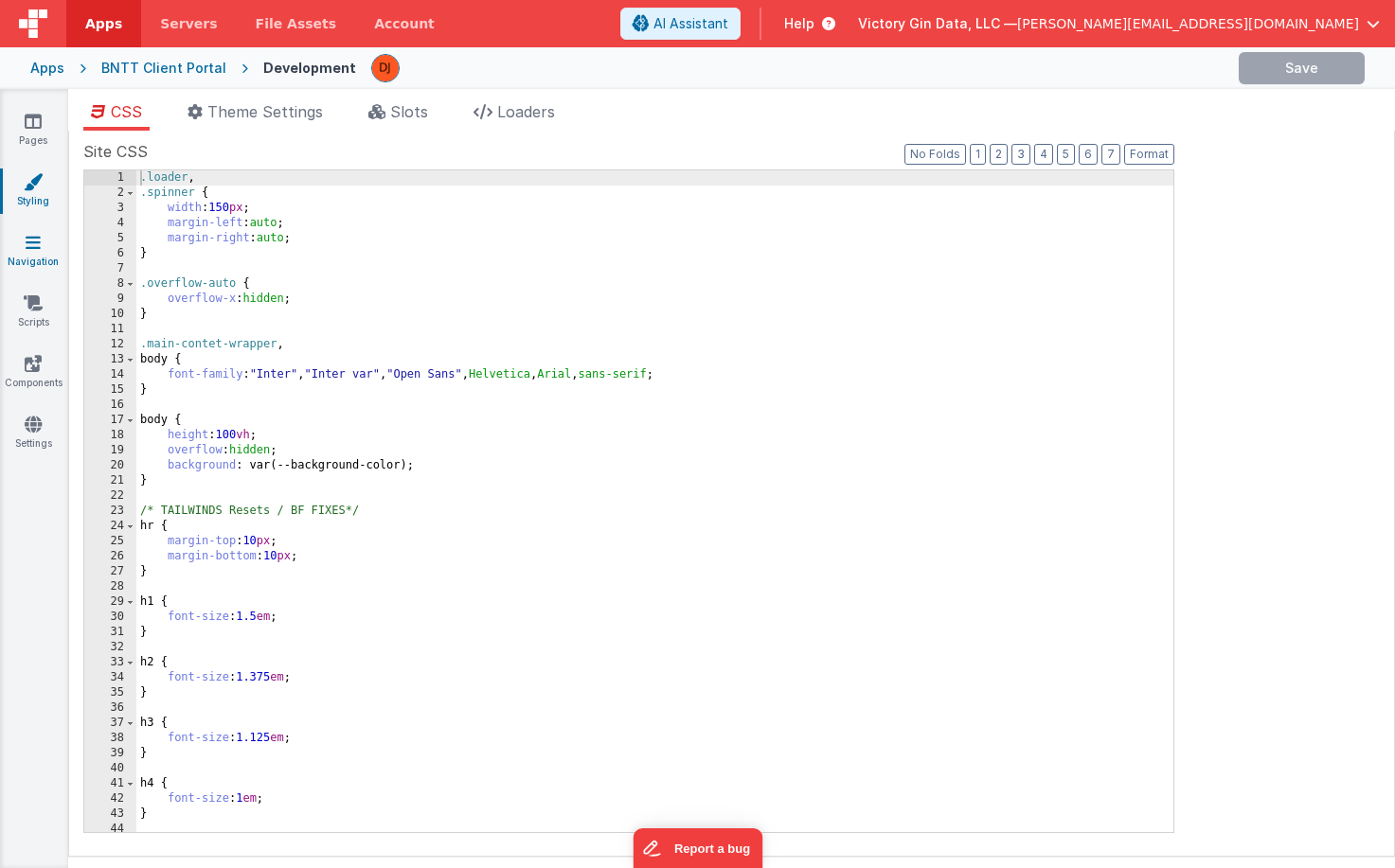
click at [38, 265] on link "Navigation" at bounding box center [33, 252] width 68 height 38
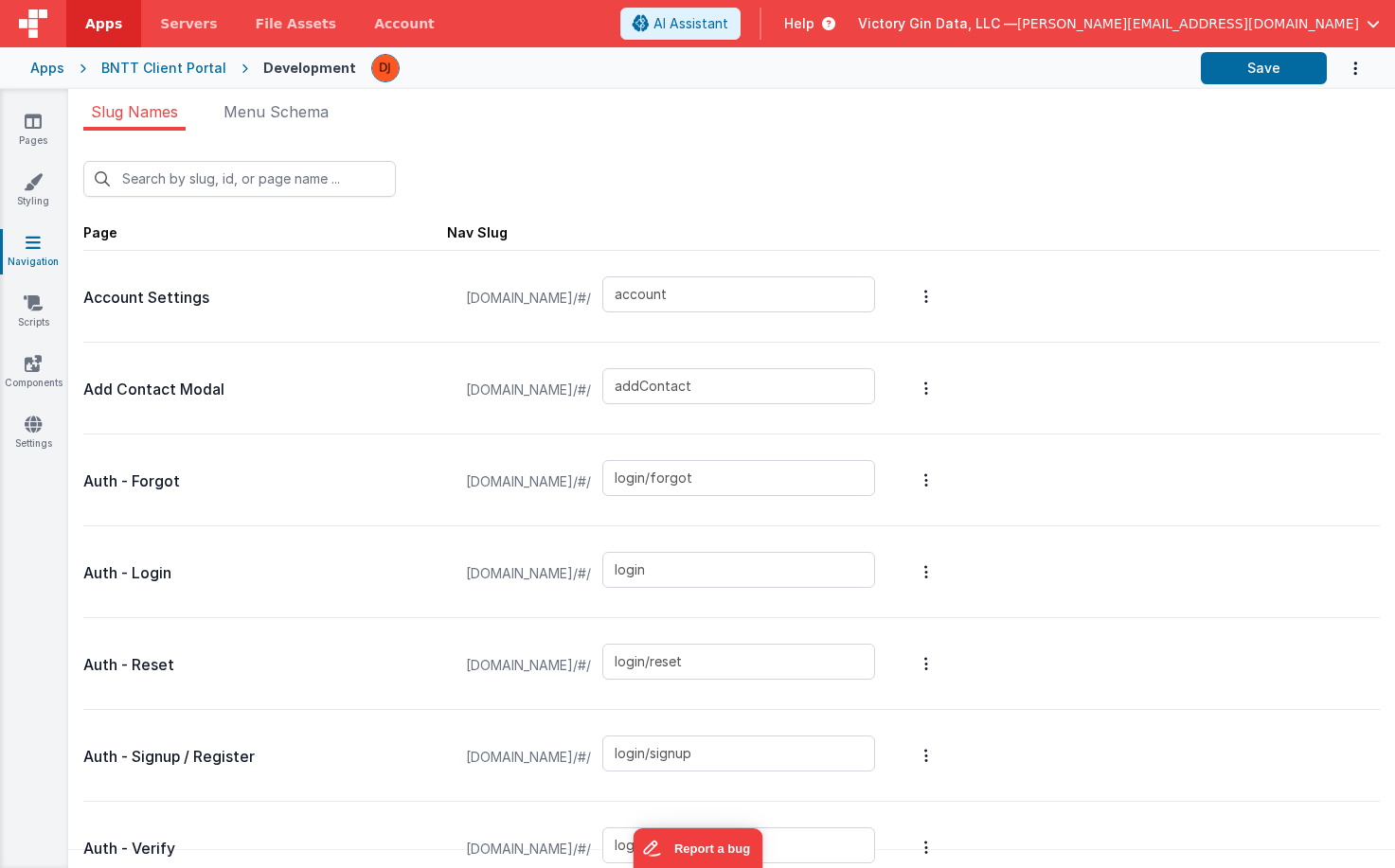
click at [31, 91] on div "Pages Styling Navigation Scripts Components Settings" at bounding box center [34, 478] width 68 height 779
click at [31, 125] on icon at bounding box center [33, 121] width 17 height 19
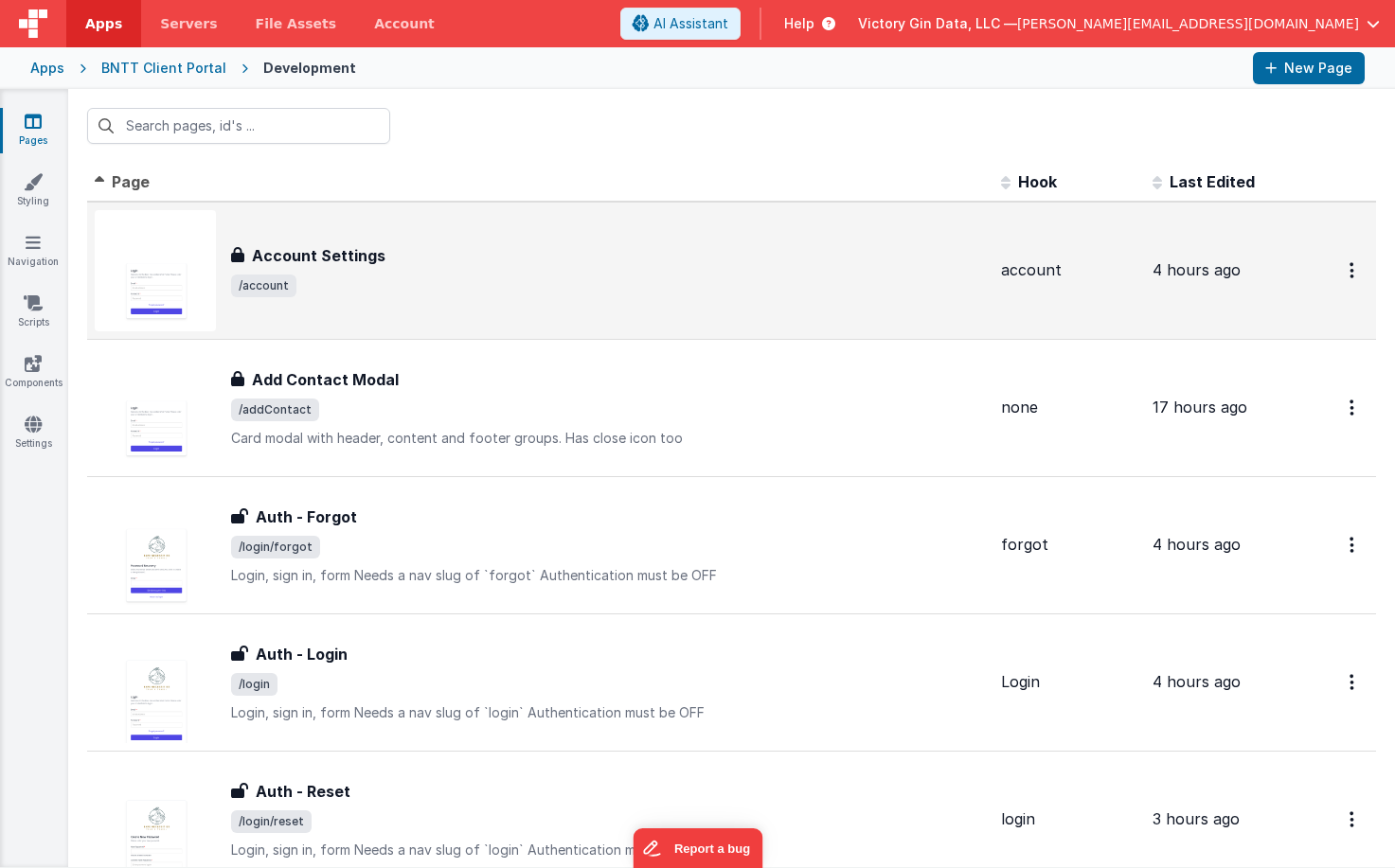
click at [588, 268] on div "Account Settings Account Settings /account" at bounding box center [608, 270] width 755 height 53
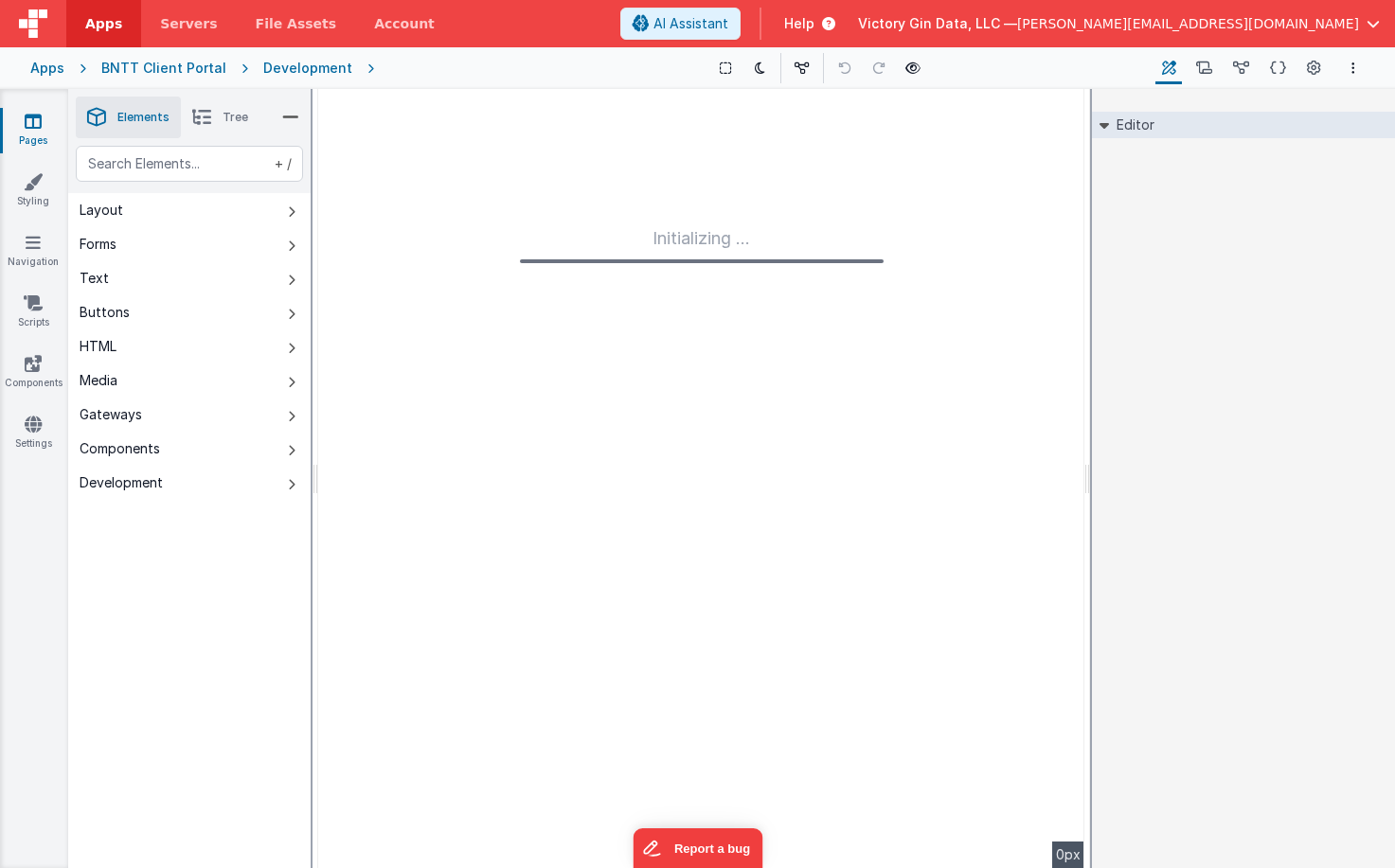
click at [44, 126] on link "Pages" at bounding box center [33, 131] width 68 height 38
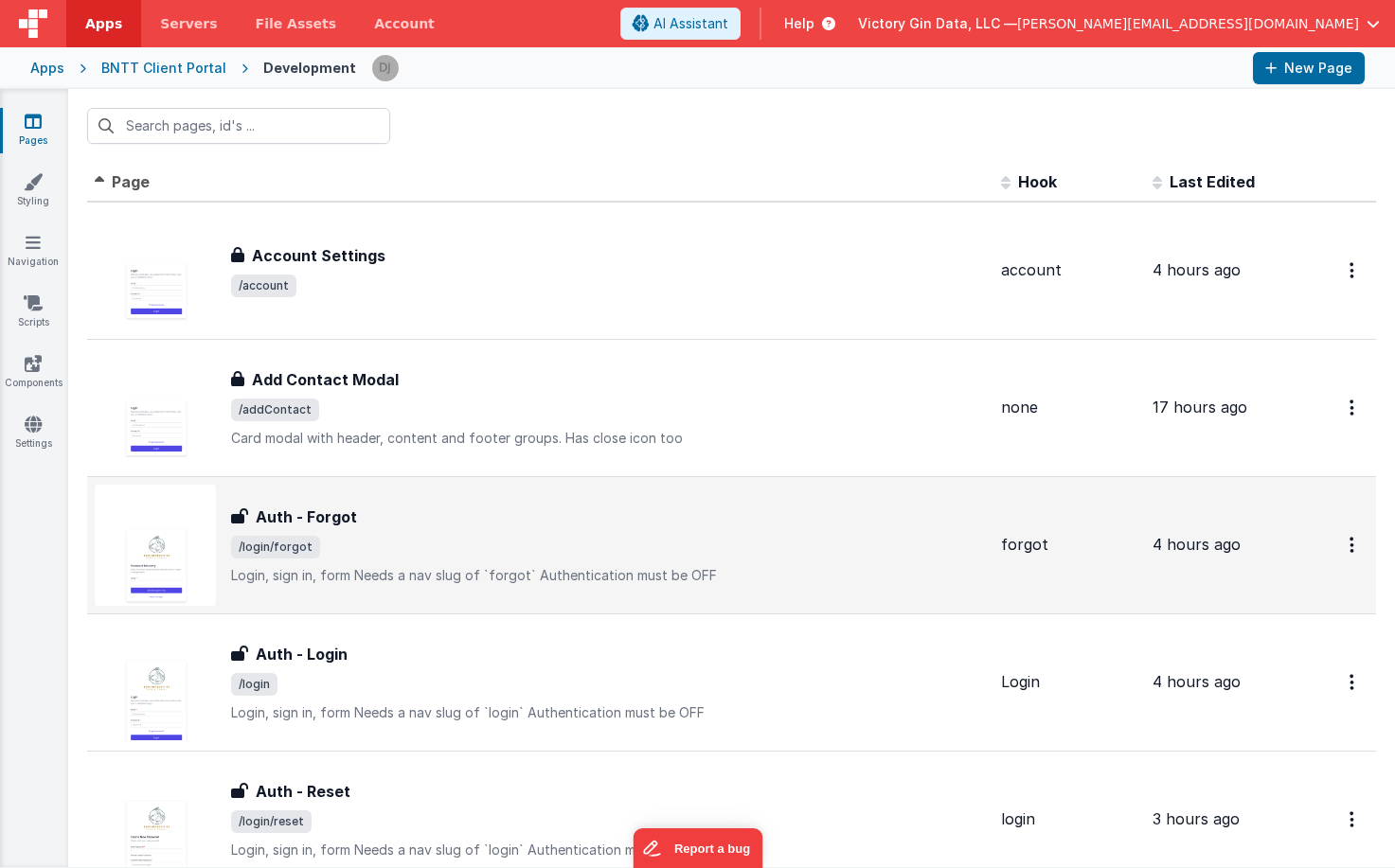
click at [493, 492] on div "Auth - Forgot Auth - Forgot /login/forgot Login, sign in, formNeeds a nav slug…" at bounding box center [540, 545] width 891 height 121
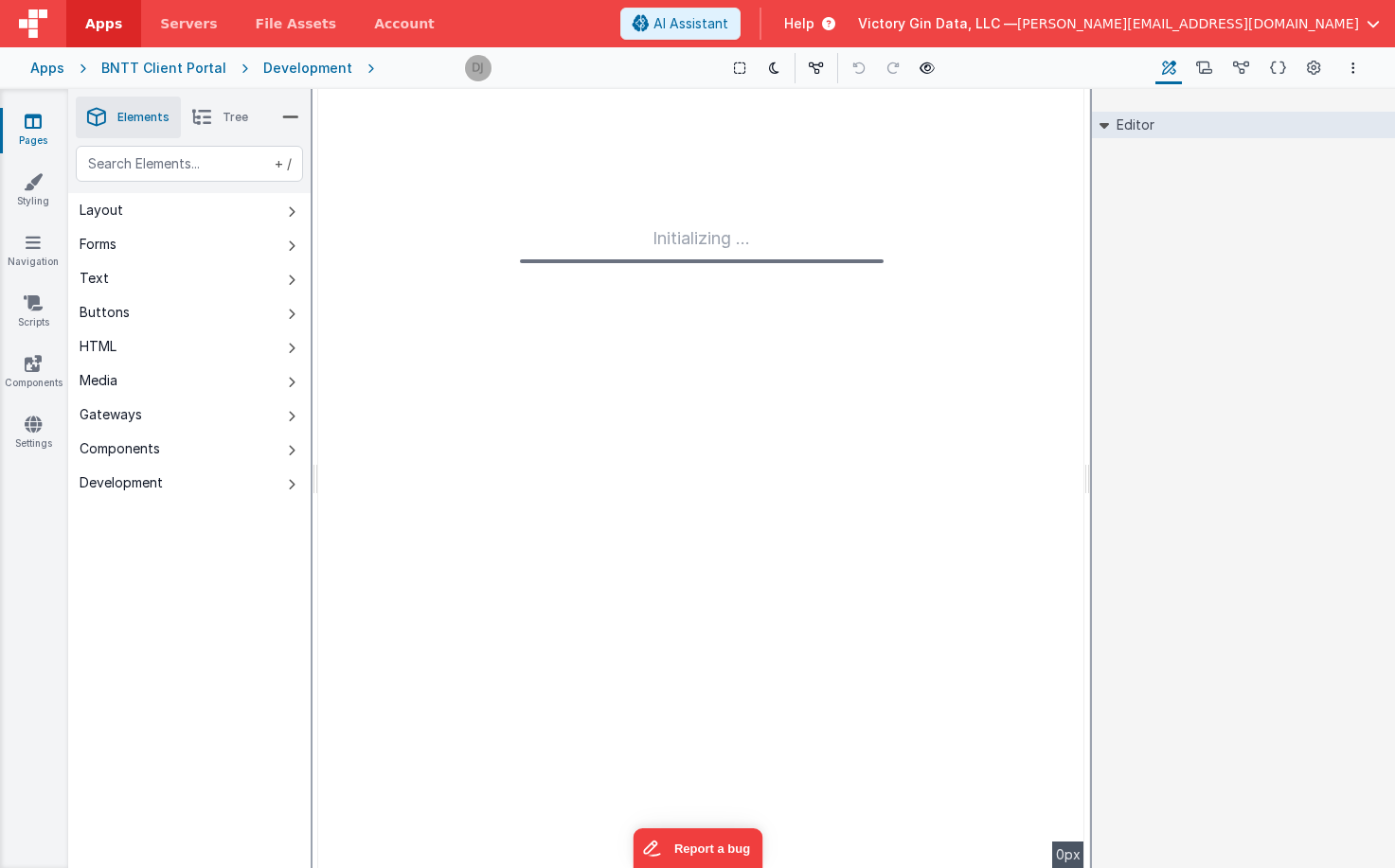
click at [490, 538] on div "Initializing ..." at bounding box center [701, 478] width 766 height 779
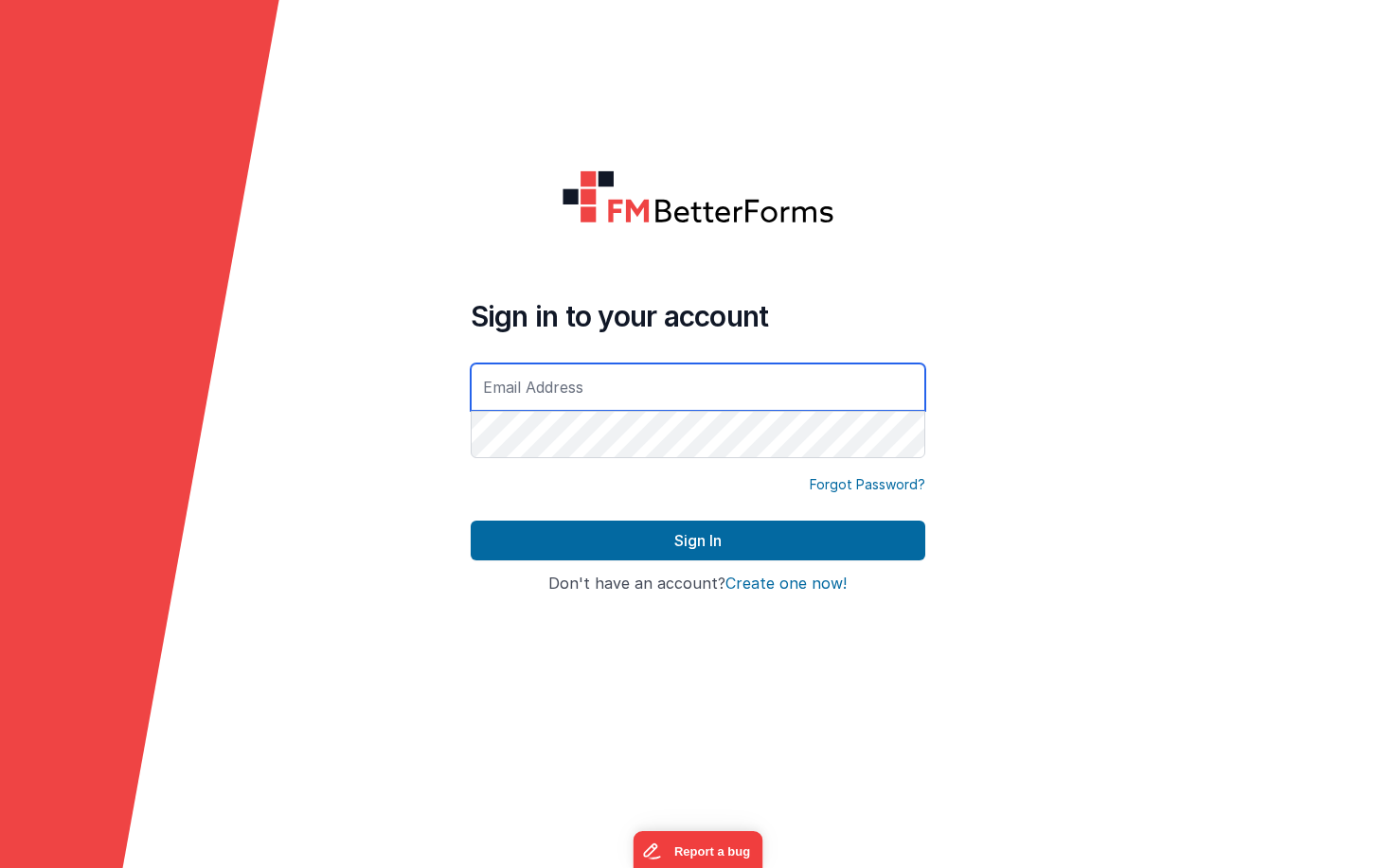
click at [591, 403] on input "text" at bounding box center [698, 387] width 454 height 47
click at [880, 396] on input "text" at bounding box center [698, 387] width 454 height 47
click at [0, 867] on com-1password-button at bounding box center [0, 868] width 0 height 0
type input "[PERSON_NAME][EMAIL_ADDRESS][DOMAIN_NAME]"
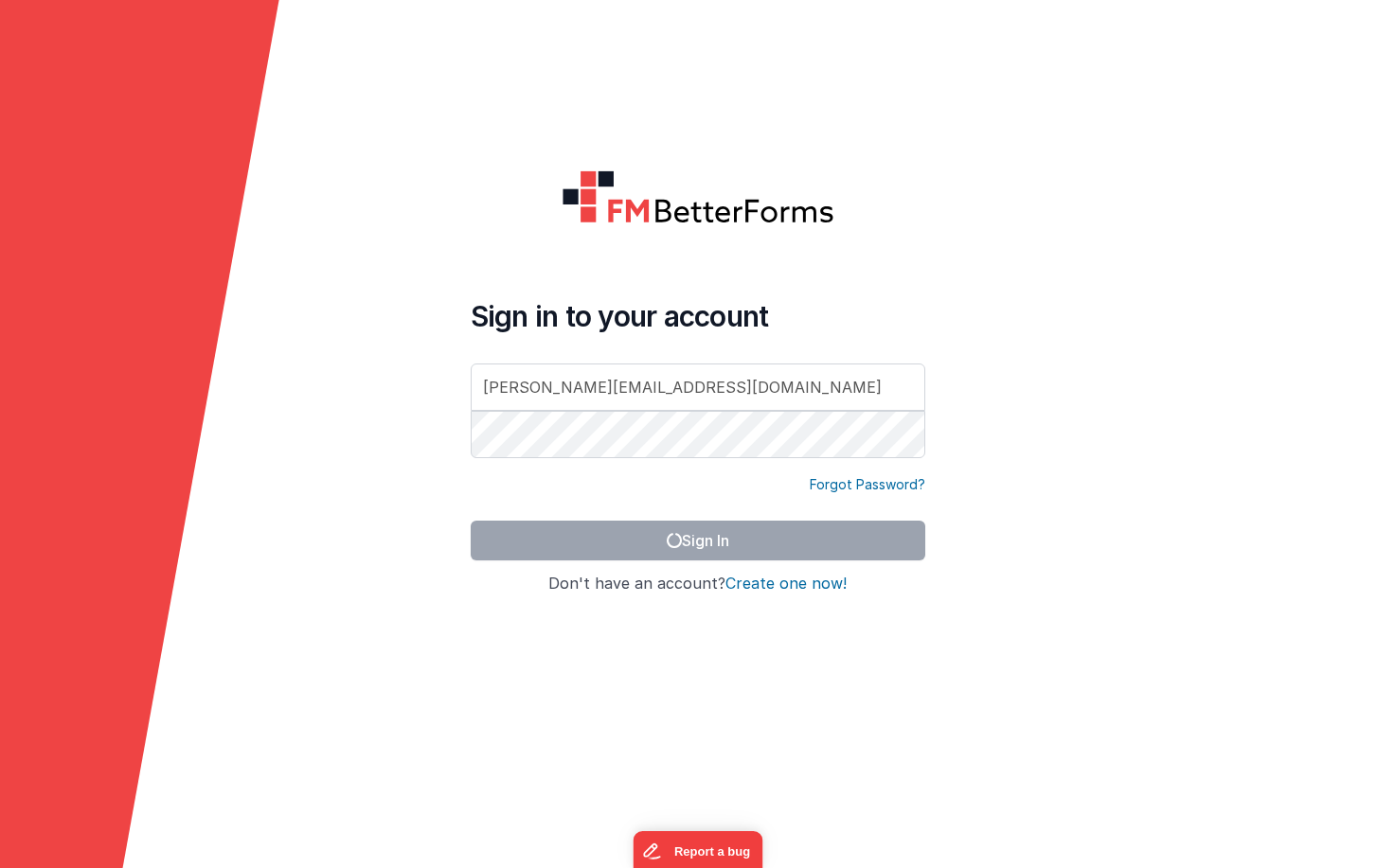
click at [1005, 523] on form "Sign in to your account dan@victorygin.net Forgot Password? Sign In Sign in wit…" at bounding box center [697, 434] width 1395 height 868
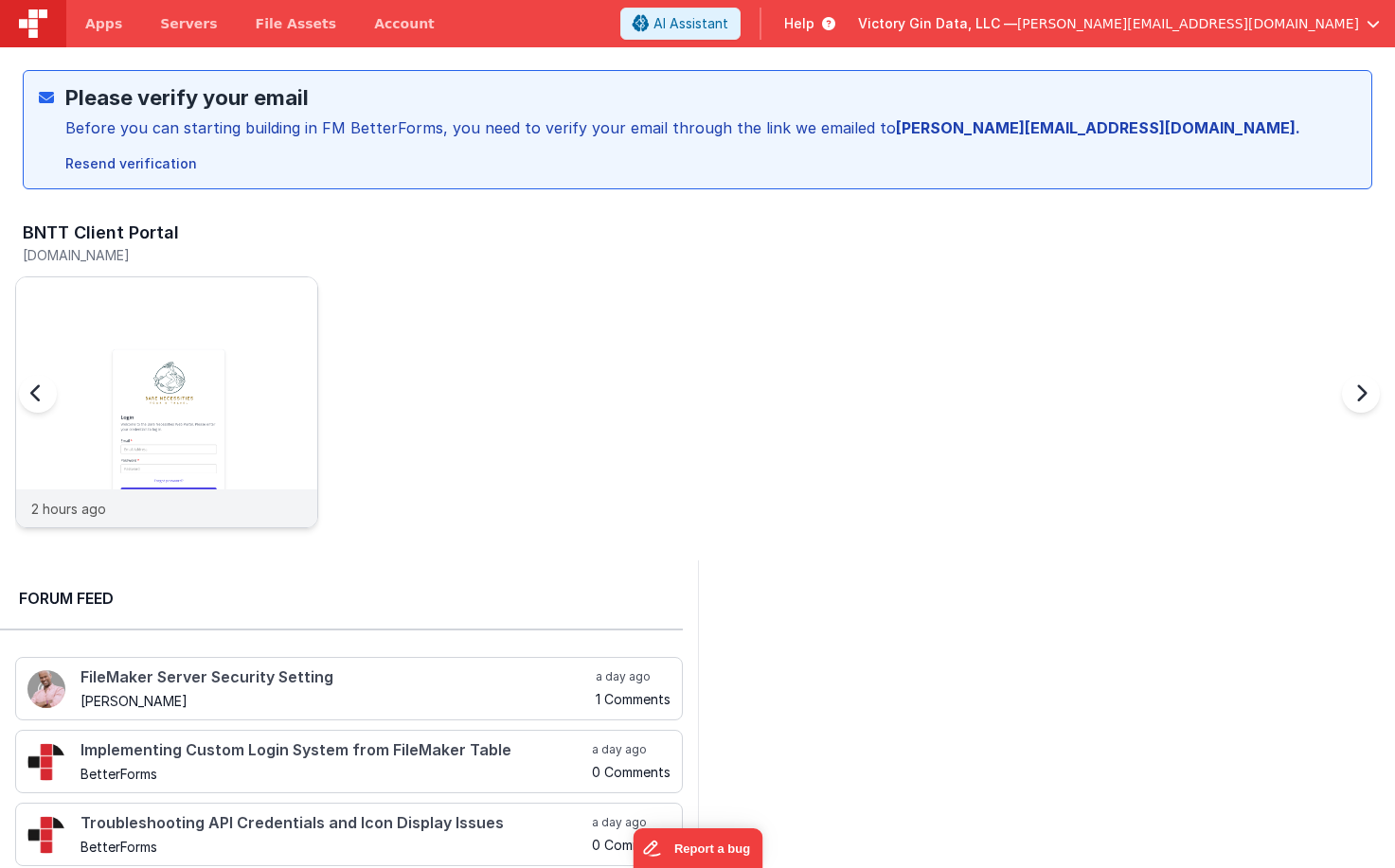
click at [291, 287] on img at bounding box center [166, 427] width 301 height 301
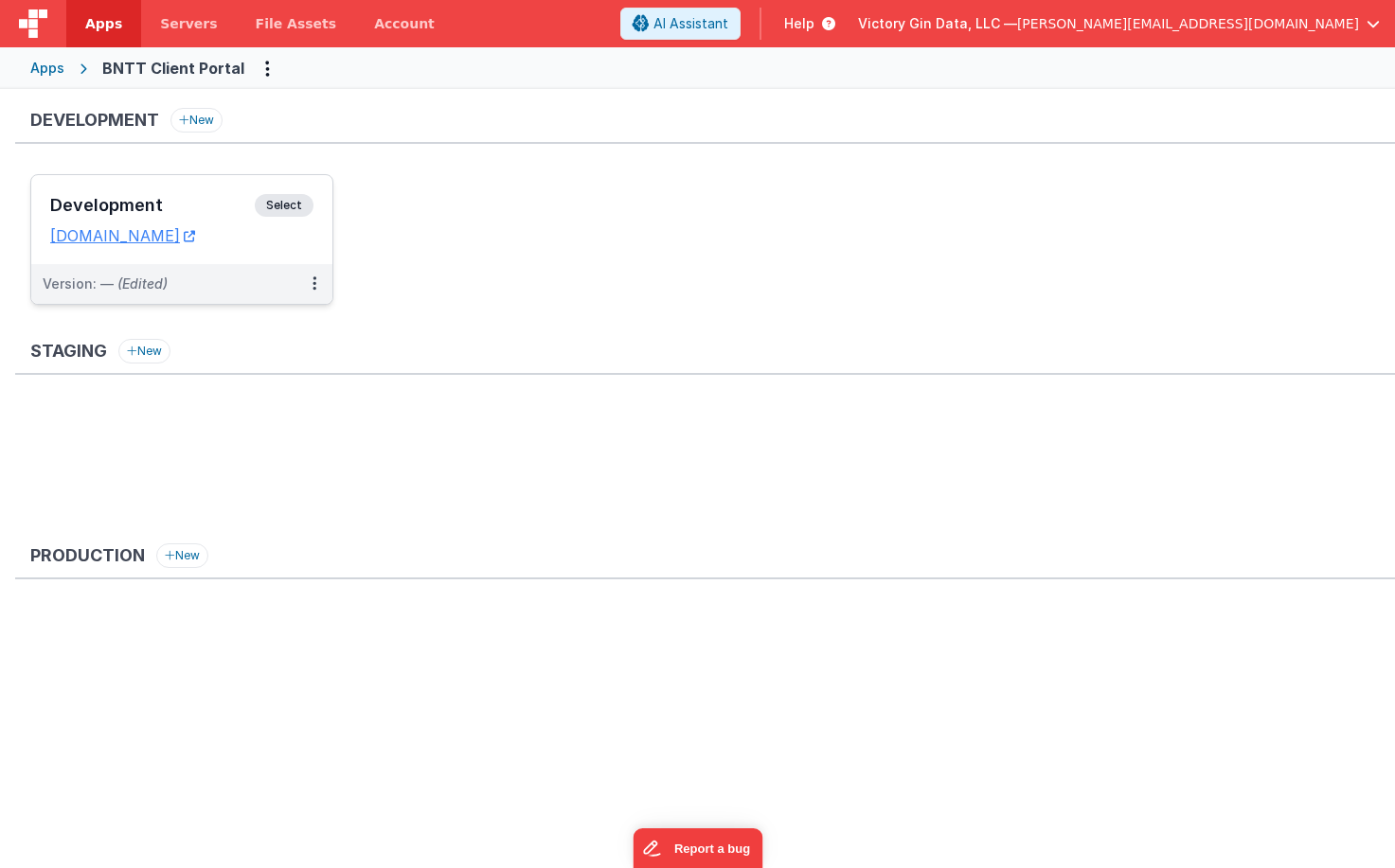
click at [282, 257] on div "Development Select URLs bntt.clientportal.cloud" at bounding box center [181, 219] width 301 height 89
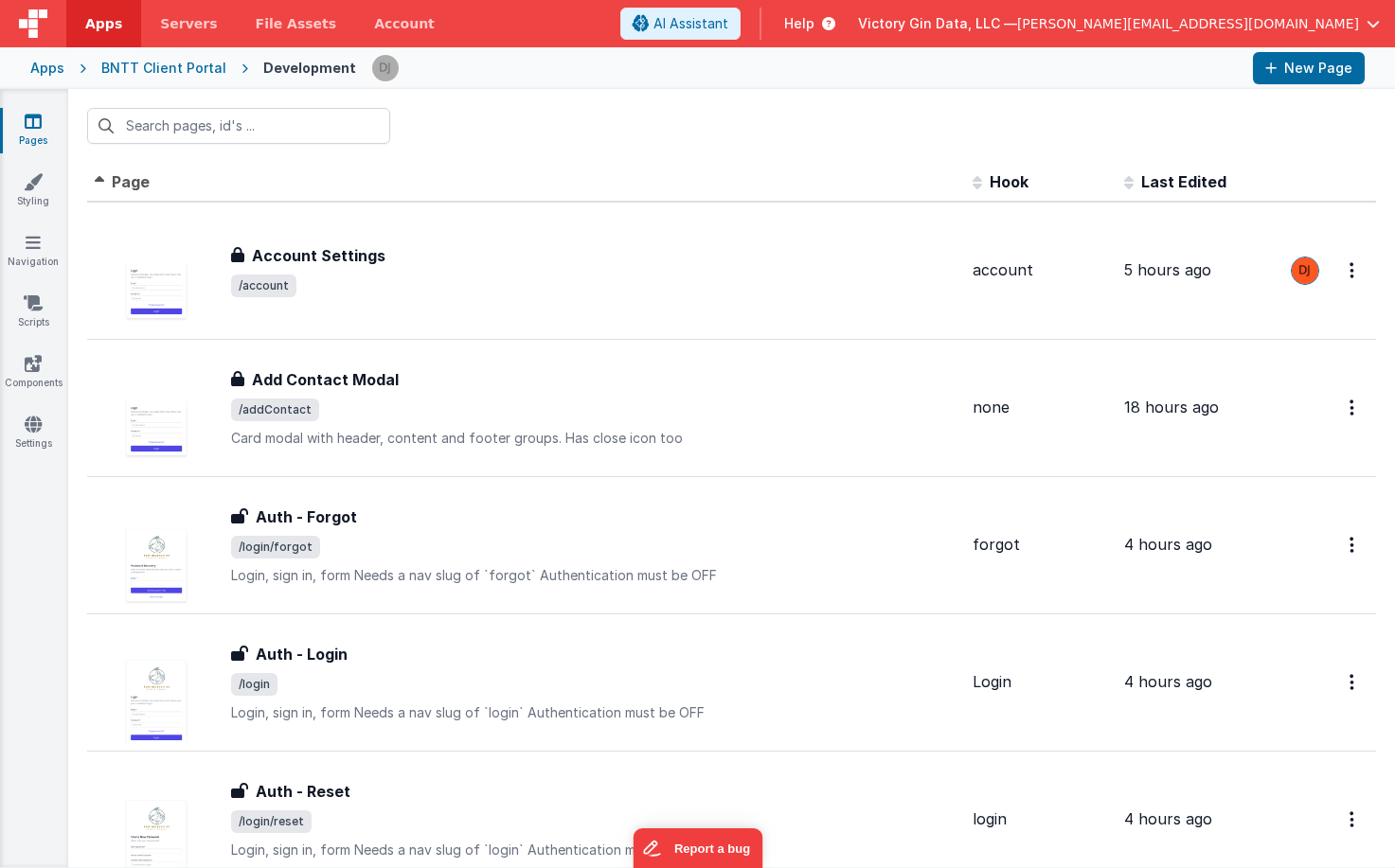
click at [625, 145] on div at bounding box center [731, 126] width 1326 height 74
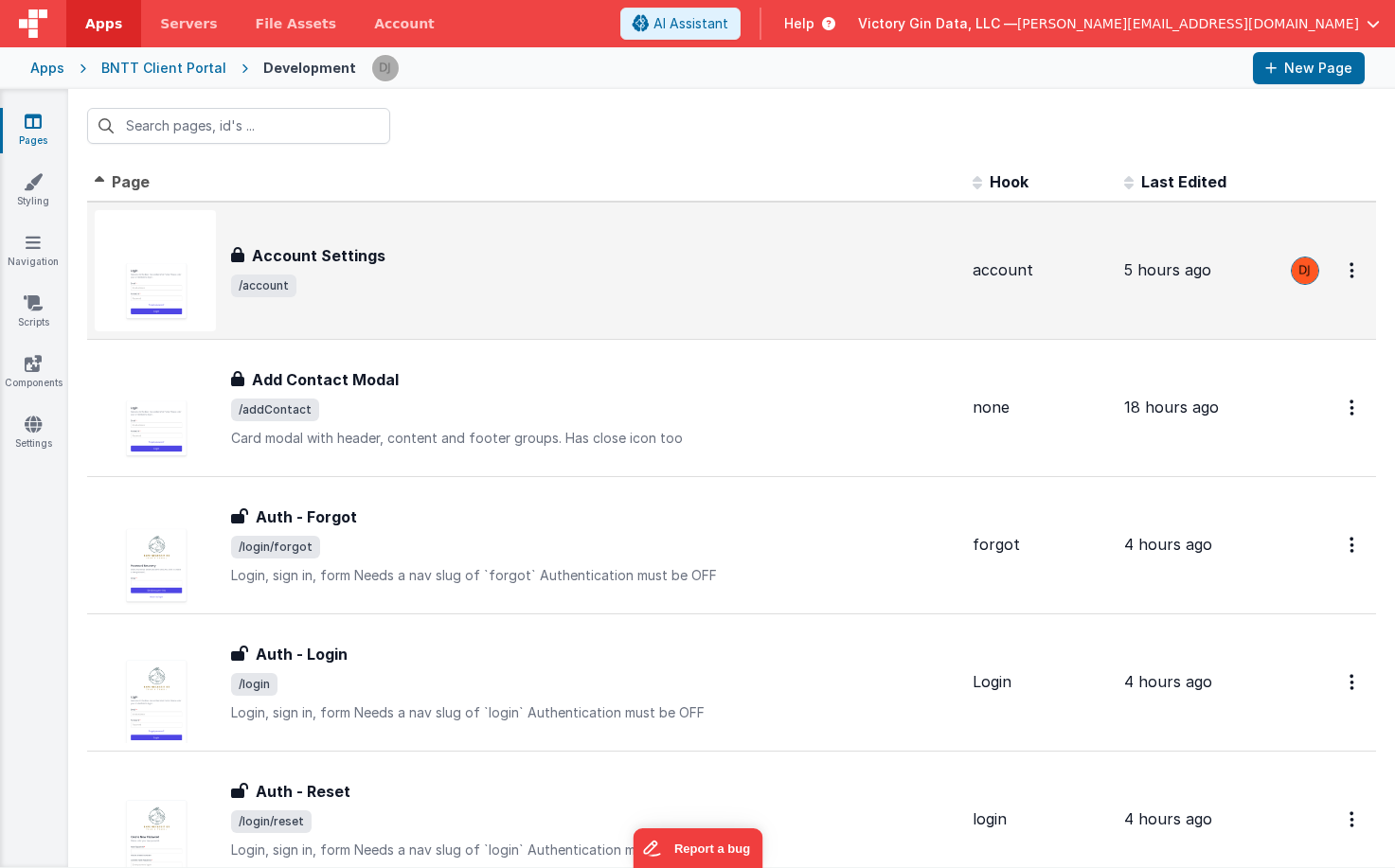
click at [377, 256] on h3 "Account Settings" at bounding box center [318, 255] width 133 height 23
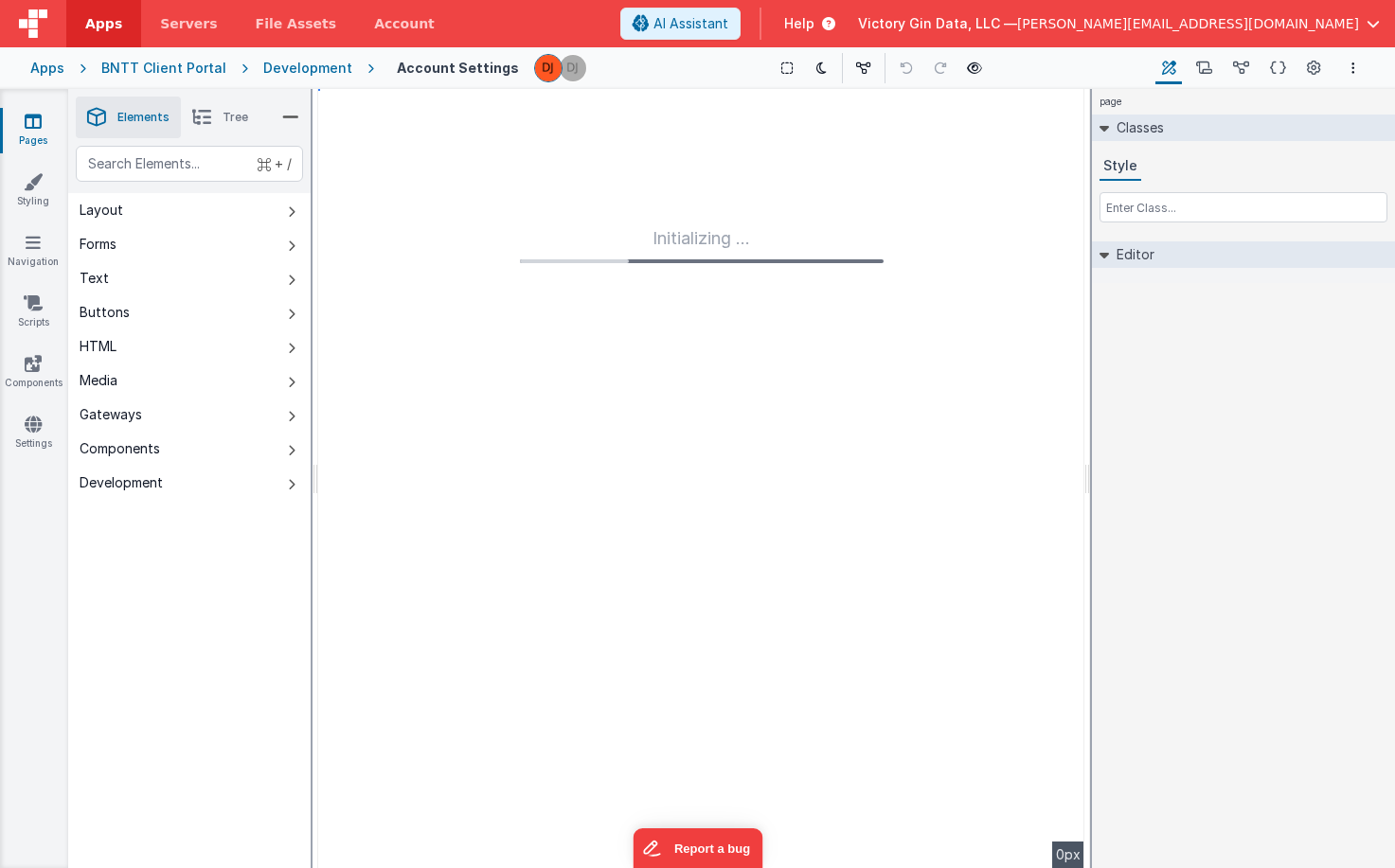
click at [970, 252] on div "Initializing ..." at bounding box center [701, 478] width 766 height 779
